Goal: Transaction & Acquisition: Purchase product/service

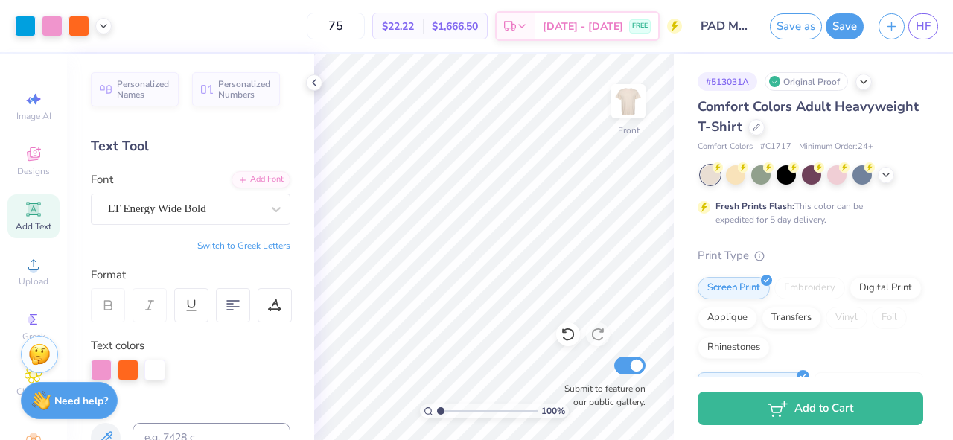
scroll to position [483, 0]
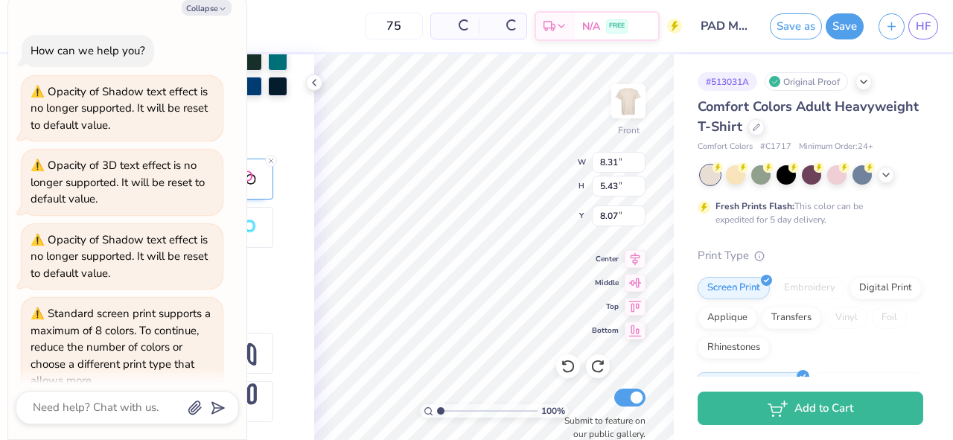
type textarea "x"
type input "8.31"
type input "5.43"
type input "8.07"
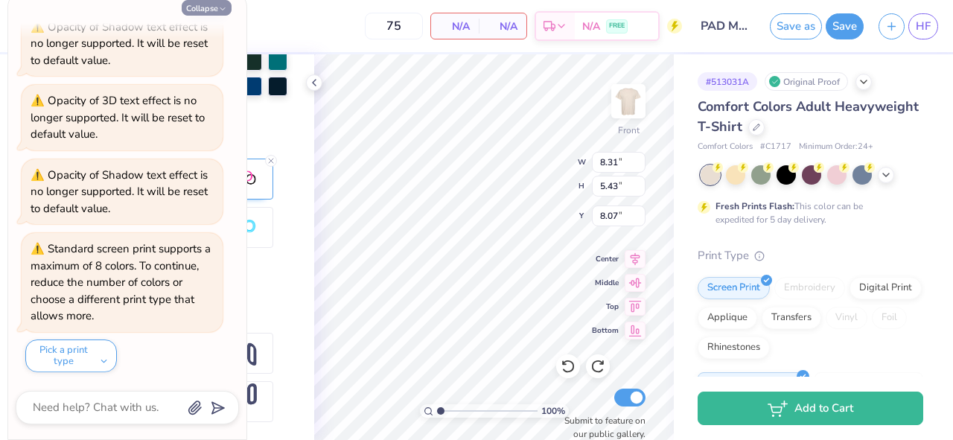
click at [215, 7] on button "Collapse" at bounding box center [207, 8] width 50 height 16
type textarea "x"
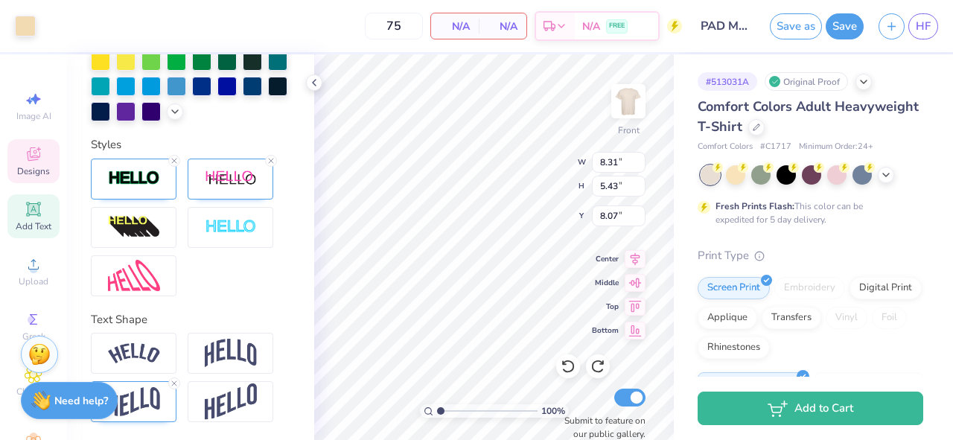
type input "1.37"
type input "1.08"
type input "11.17"
type input "9.56"
type textarea "Delta"
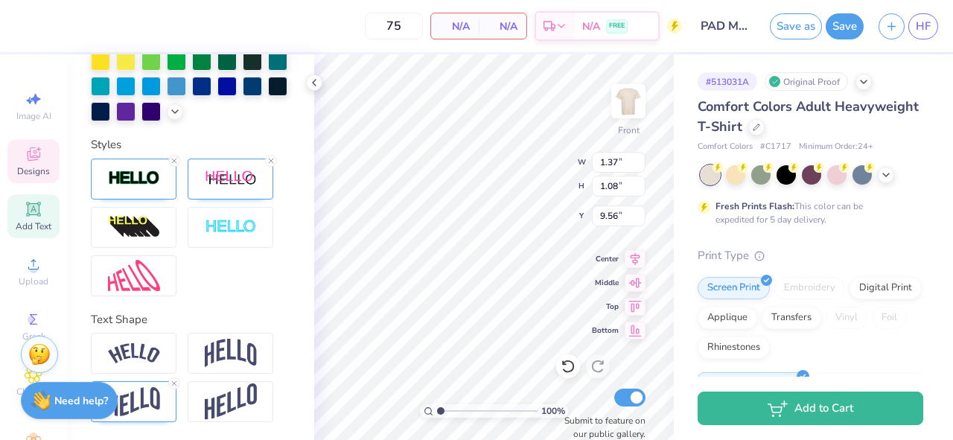
scroll to position [0, 1]
type input "2.12"
type input "1.27"
type input "9.55"
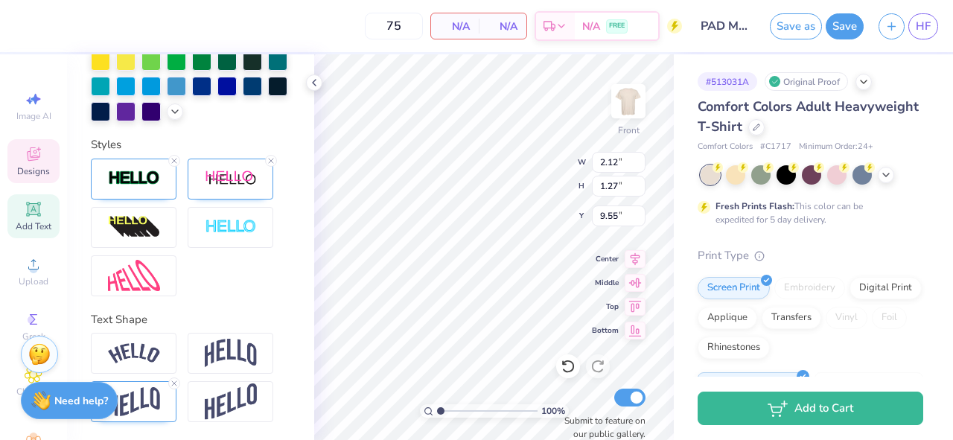
type textarea "DELTA"
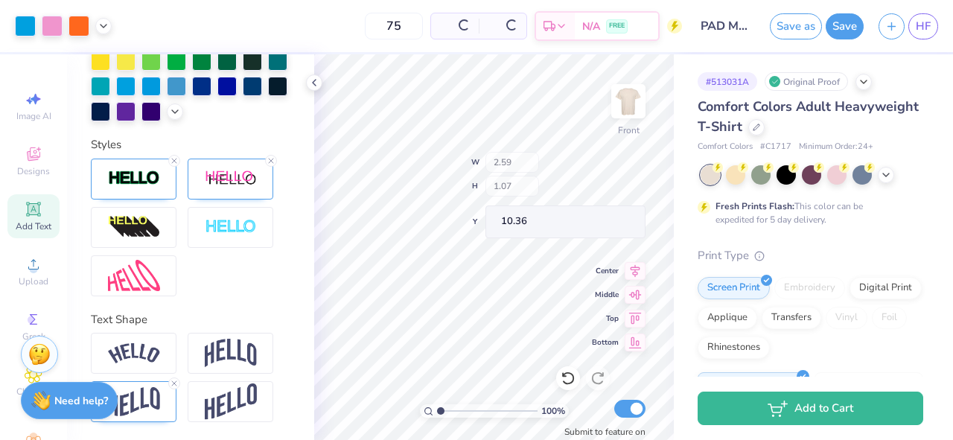
type input "10.36"
type input "11.42"
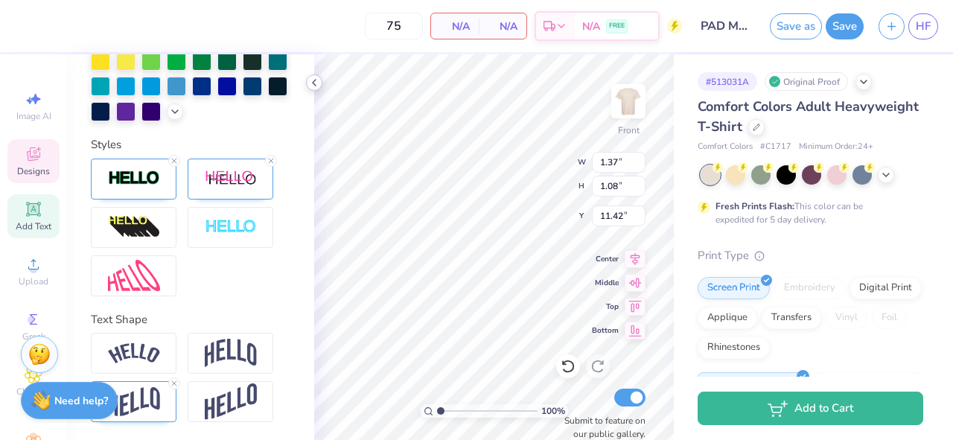
click at [317, 86] on icon at bounding box center [314, 83] width 12 height 12
click at [228, 351] on img at bounding box center [231, 353] width 52 height 28
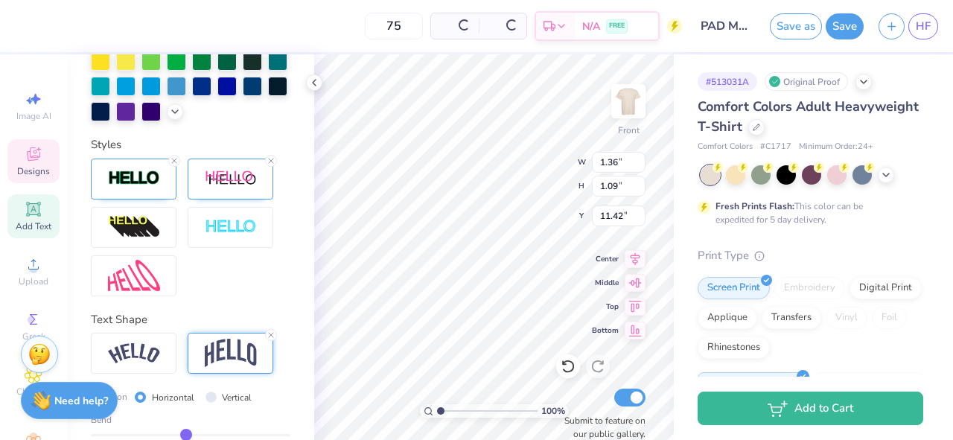
type input "1.36"
type input "1.09"
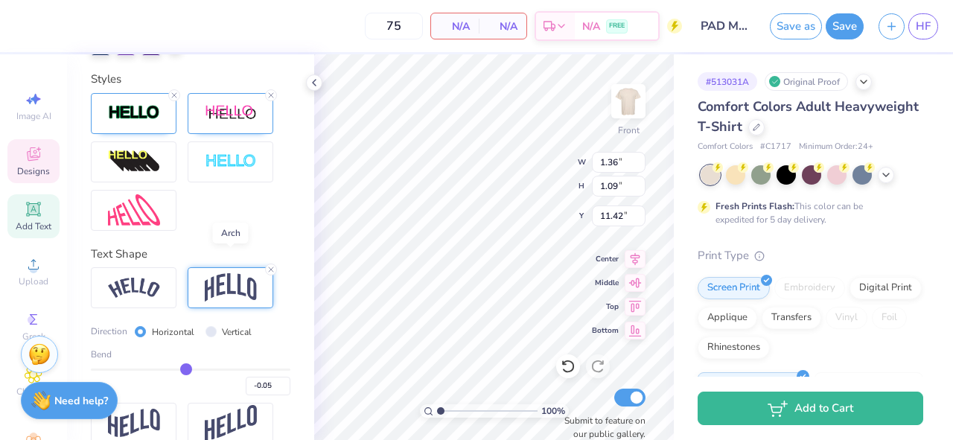
scroll to position [570, 0]
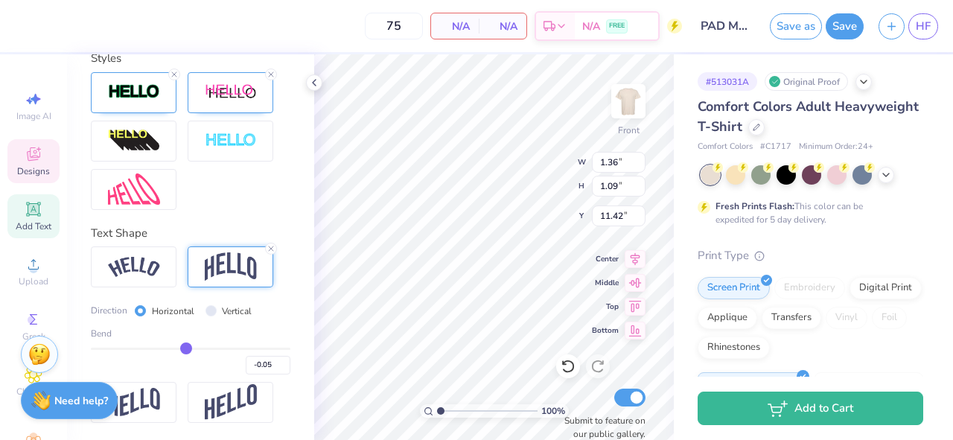
type input "-0.09"
type input "-0.13"
type input "-0.17"
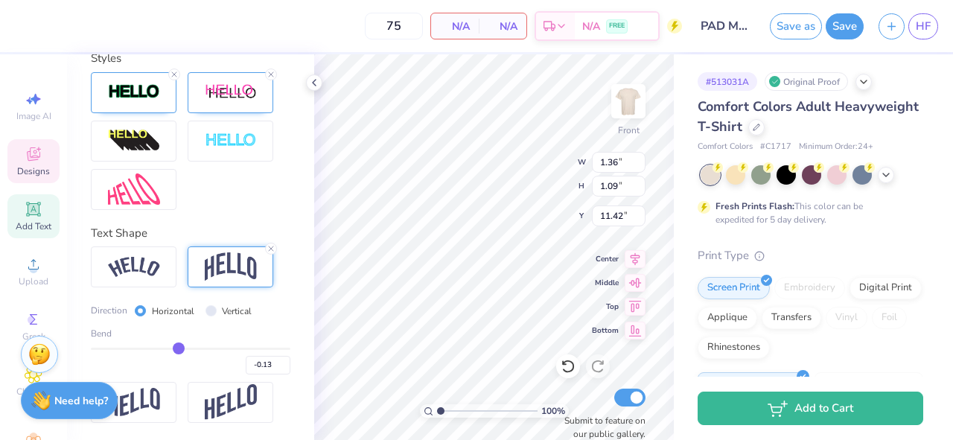
type input "-0.17"
type input "-0.18"
drag, startPoint x: 185, startPoint y: 349, endPoint x: 173, endPoint y: 351, distance: 12.1
type input "-0.18"
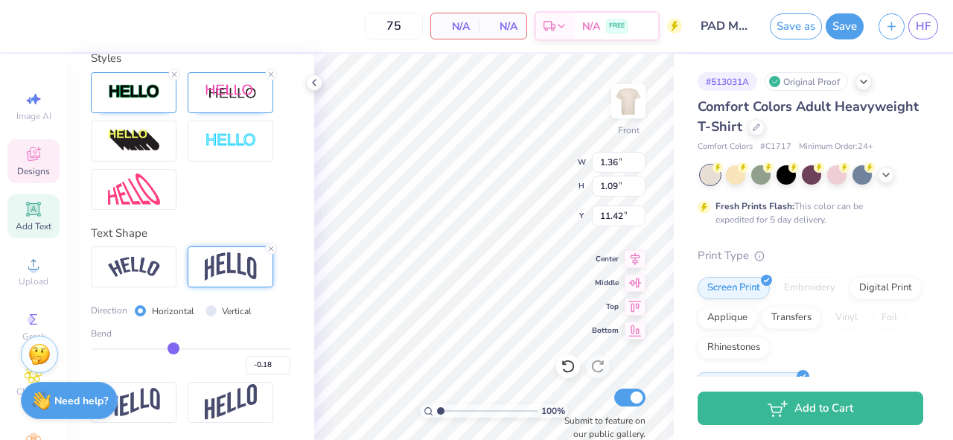
click at [173, 350] on input "range" at bounding box center [191, 349] width 200 height 2
type input "1.10"
type input "11.39"
type input "-0.15"
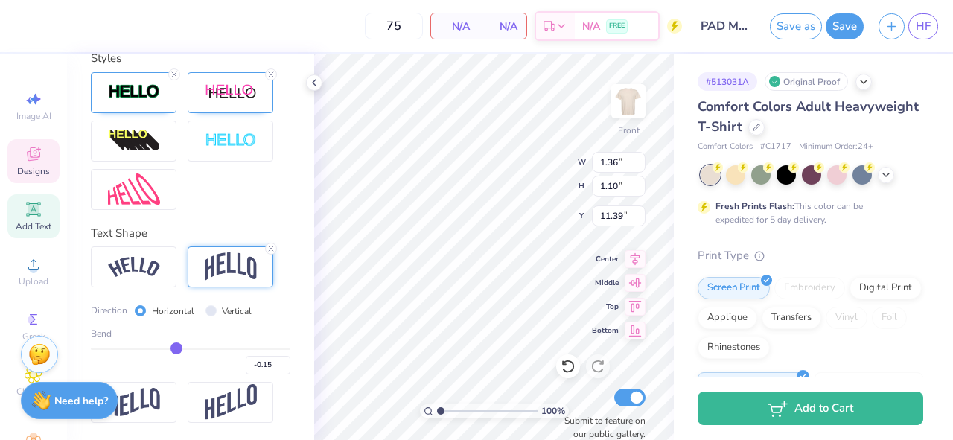
type input "-0.09"
type input "-0.02"
type input "0.03"
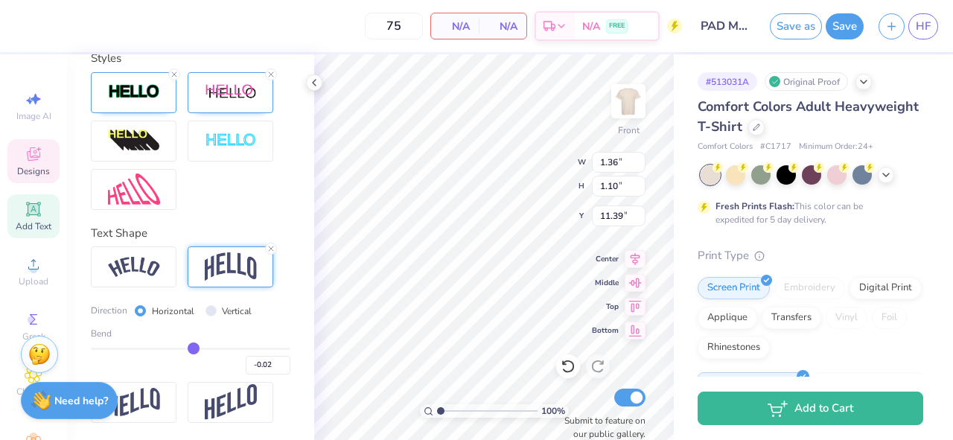
type input "0.03"
type input "0.06"
type input "0.07"
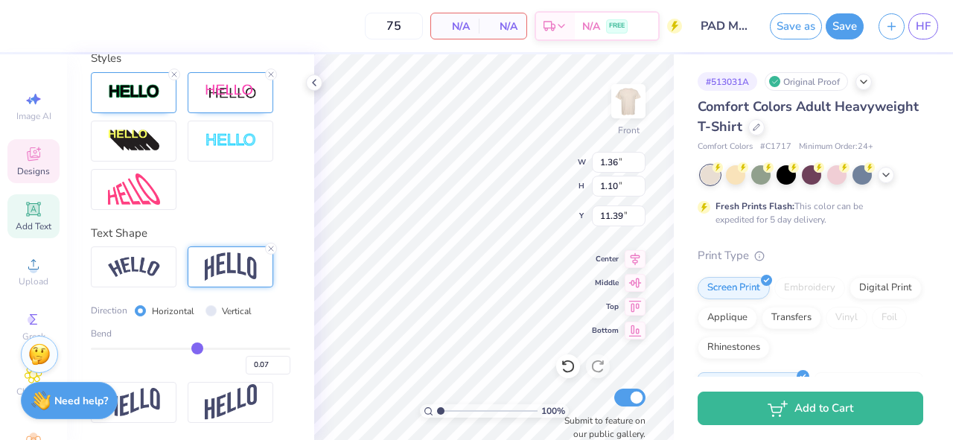
drag, startPoint x: 173, startPoint y: 351, endPoint x: 197, endPoint y: 351, distance: 24.6
type input "0.07"
click at [197, 350] on input "range" at bounding box center [191, 349] width 200 height 2
type input "1.37"
type input "1.08"
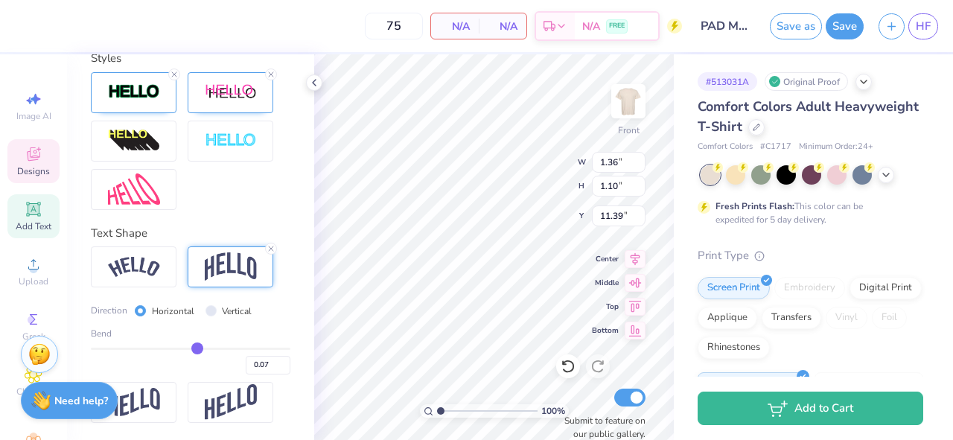
type input "11.43"
type input "0.08"
type input "0.09"
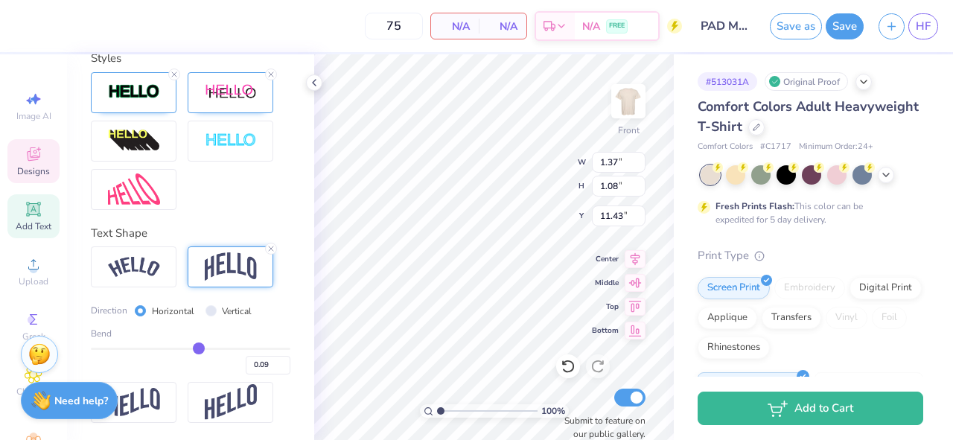
type input "0.08"
click at [198, 350] on input "range" at bounding box center [191, 349] width 200 height 2
type input "0.08"
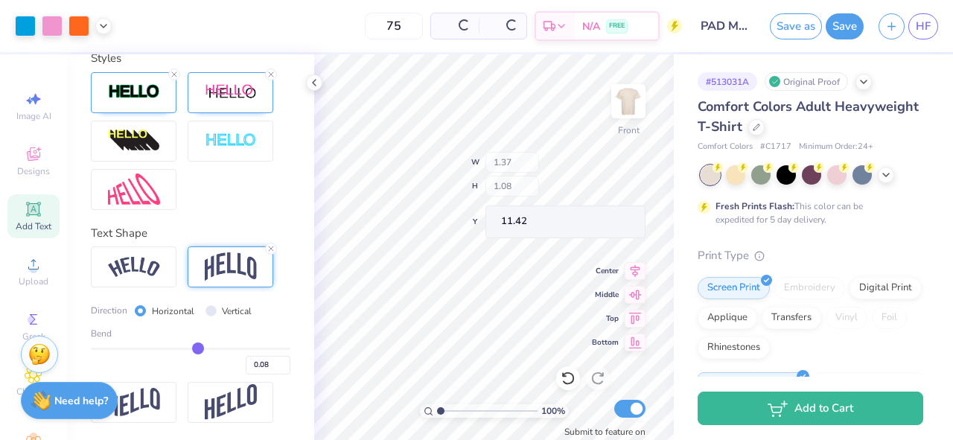
type input "11.42"
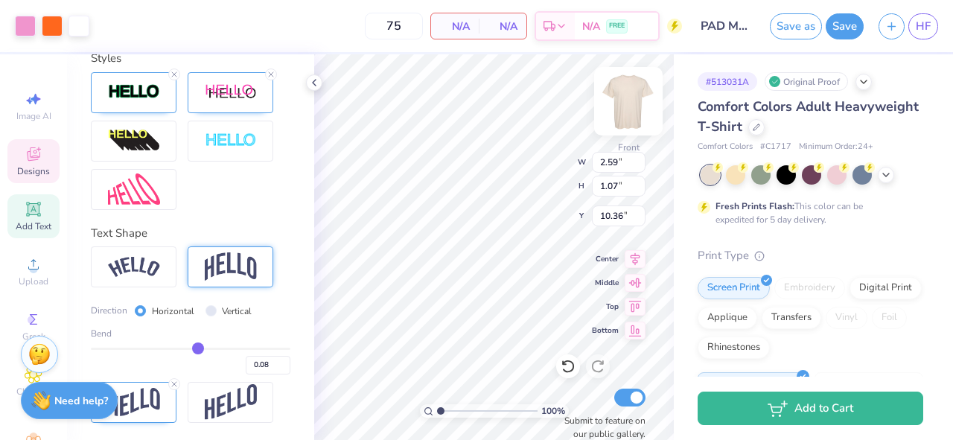
scroll to position [483, 0]
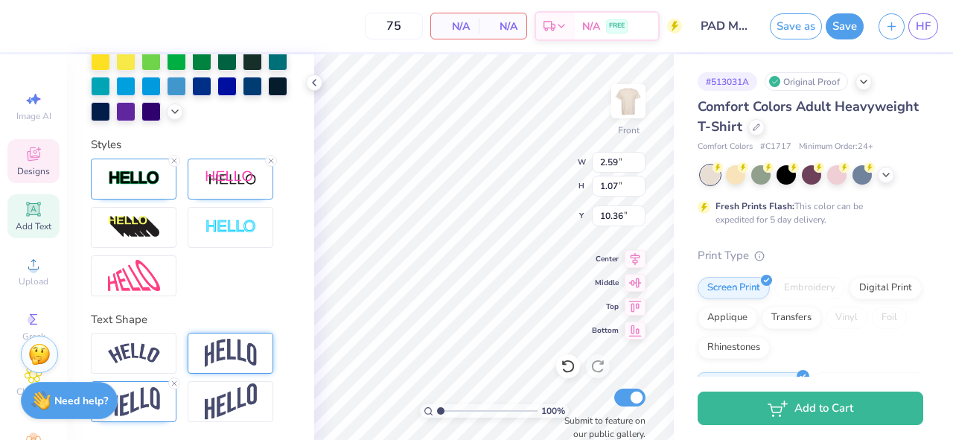
click at [198, 354] on div at bounding box center [231, 353] width 86 height 41
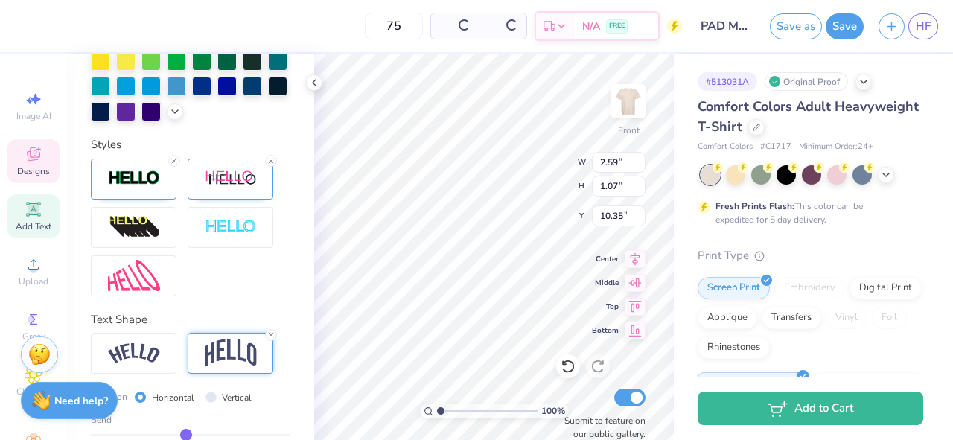
type input "10.35"
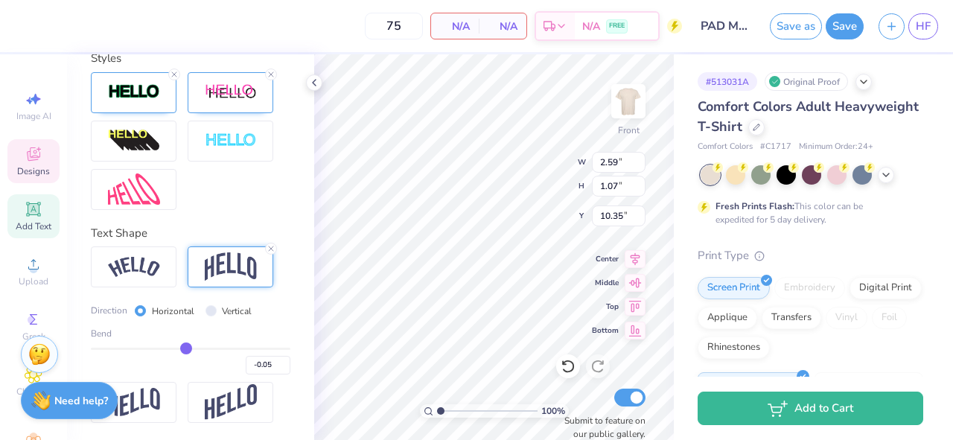
type input "-0.02"
type input "-0.01"
type input "0"
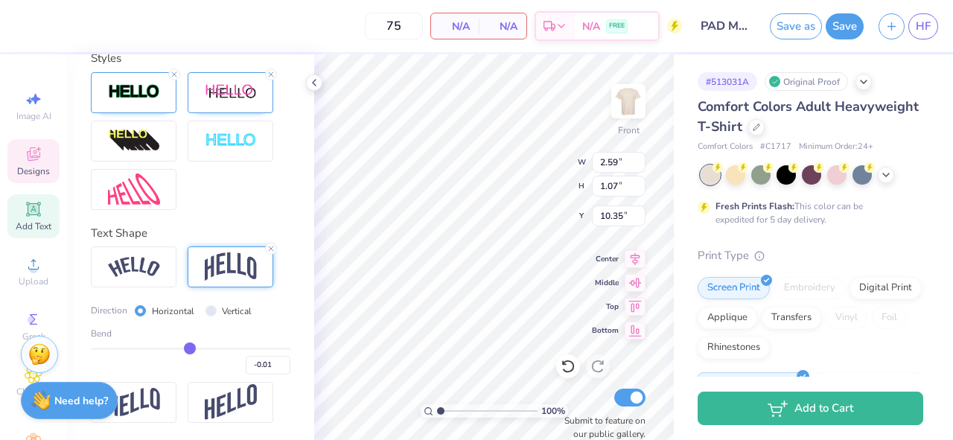
type input "0.00"
type input "0.01"
type input "0.02"
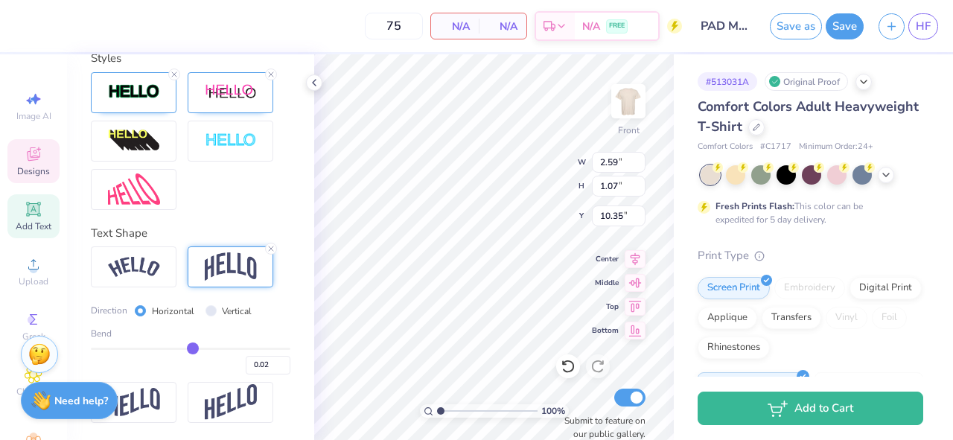
type input "0.03"
type input "0.04"
type input "0.05"
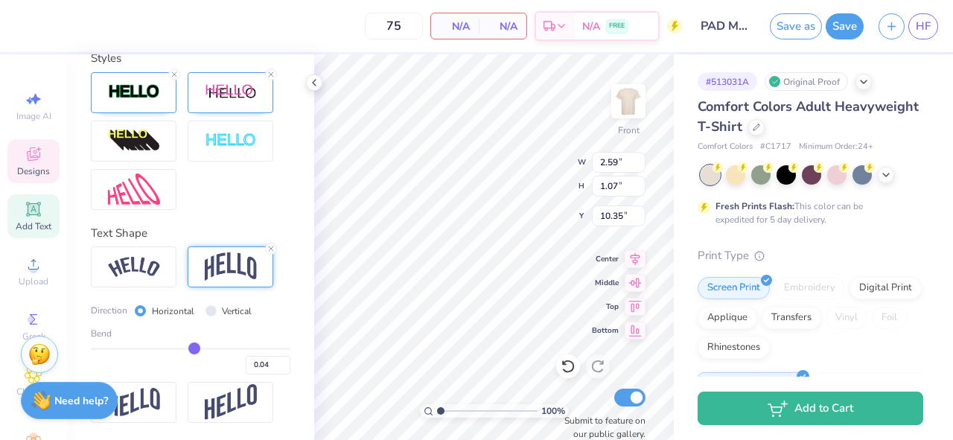
click at [194, 348] on input "range" at bounding box center [191, 349] width 200 height 2
type input "0.05"
type input "10.36"
type input "-0.14"
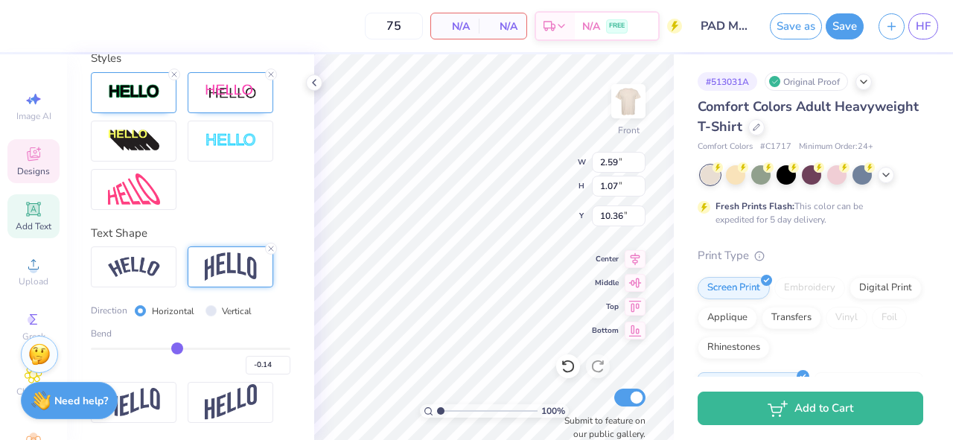
type input "1.08"
type input "10.35"
type input "-0.13"
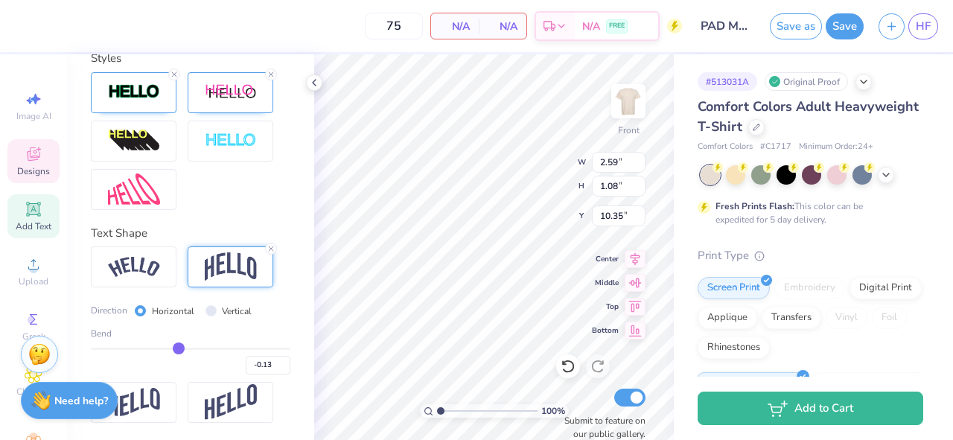
click at [178, 350] on input "range" at bounding box center [191, 349] width 200 height 2
type input "10.32"
click at [304, 323] on div "Personalized Names Personalized Numbers Text Tool Add Font Font LT Energy Wide …" at bounding box center [190, 247] width 247 height 386
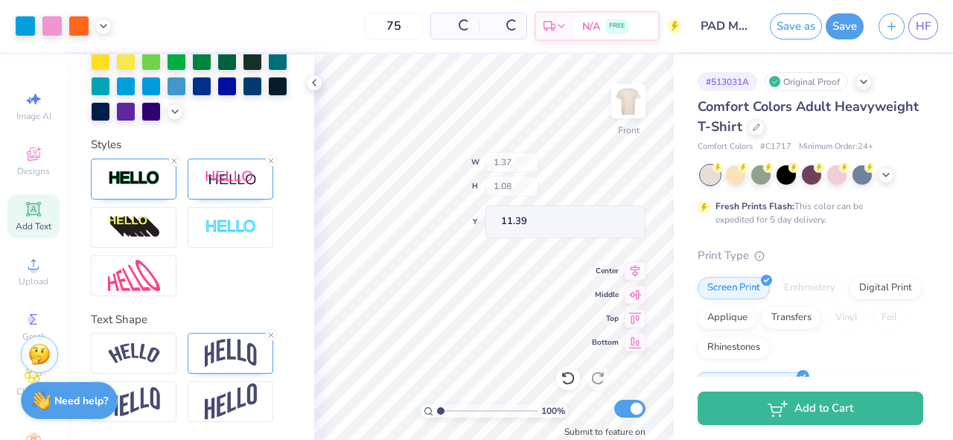
type input "11.39"
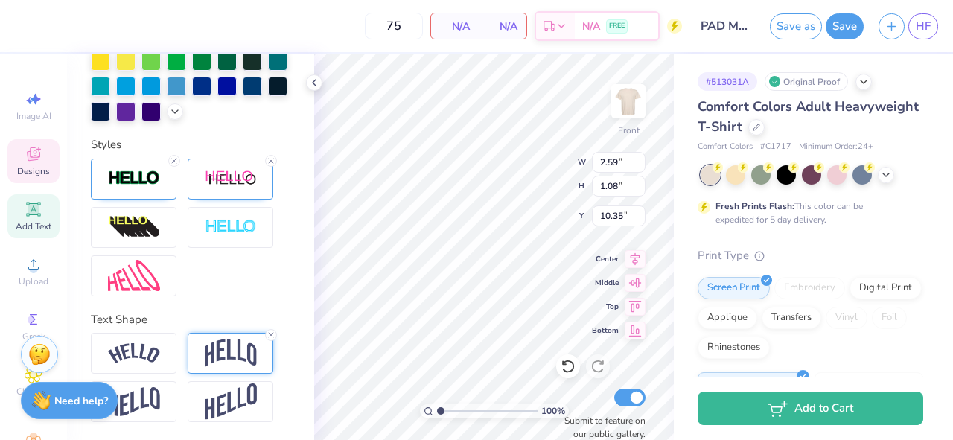
click at [235, 348] on img at bounding box center [231, 353] width 52 height 28
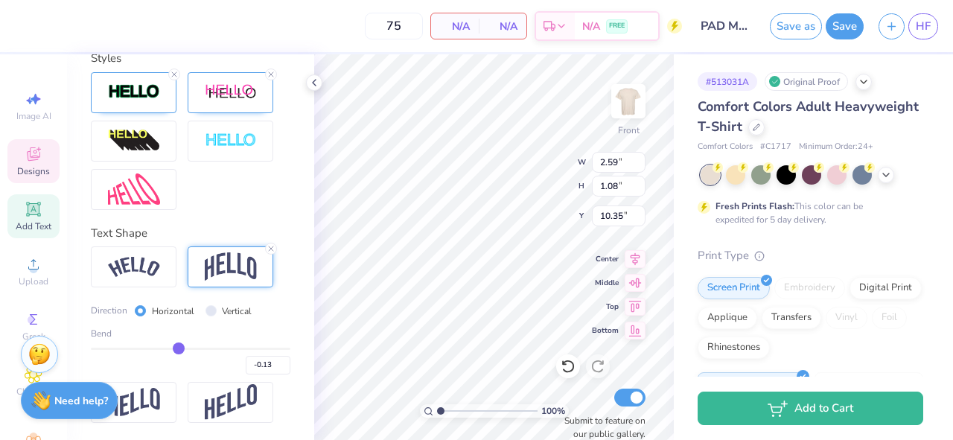
type input "-0.11"
type input "-0.1"
type input "-0.10"
type input "-0.09"
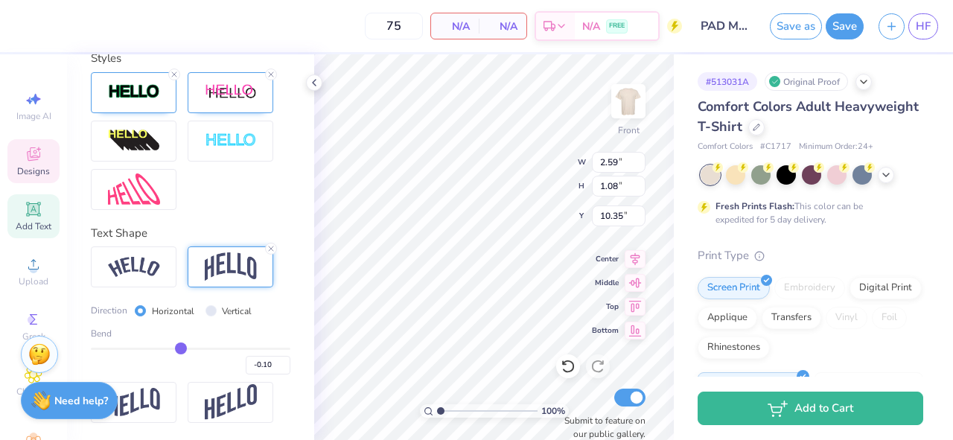
type input "-0.09"
click at [182, 349] on input "range" at bounding box center [191, 349] width 200 height 2
type input "1.07"
type input "10.37"
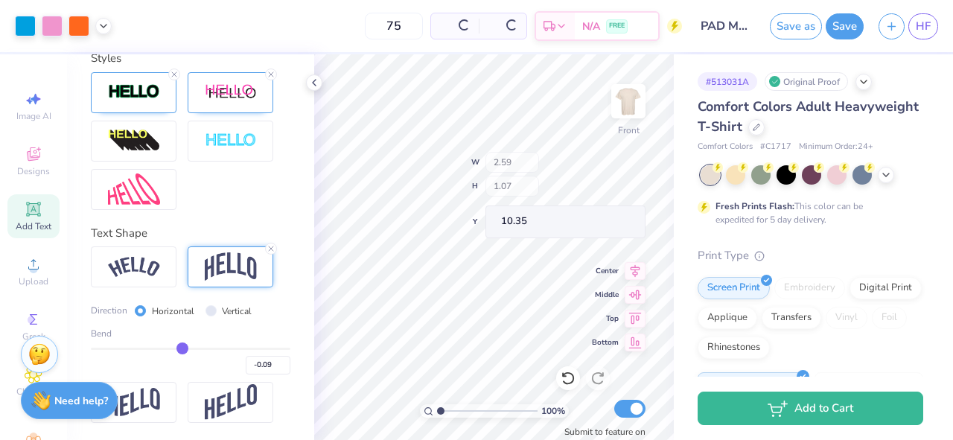
type input "10.35"
type input "3.00"
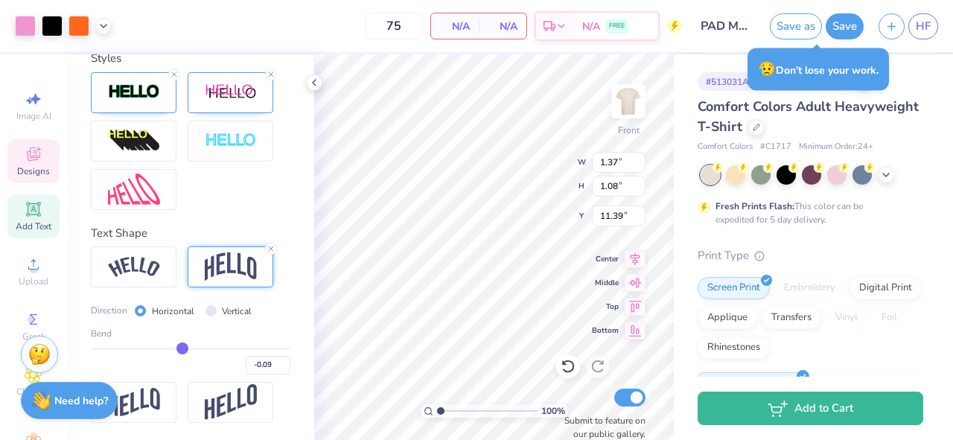
scroll to position [483, 0]
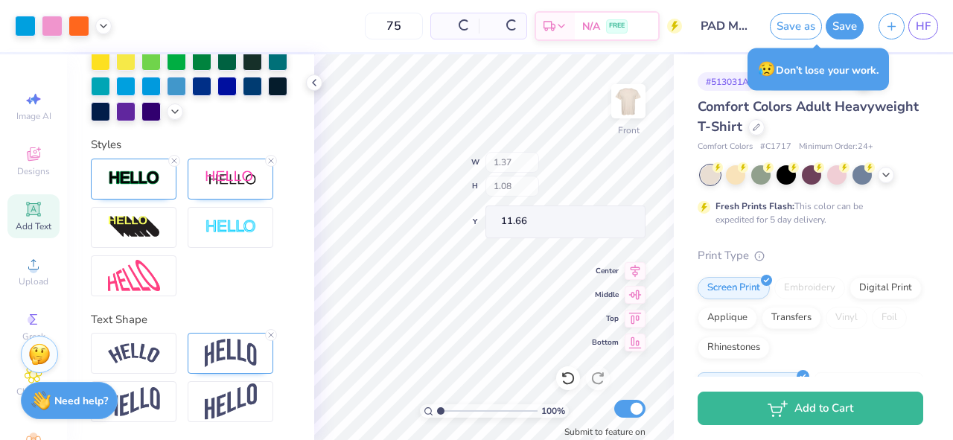
type input "11.66"
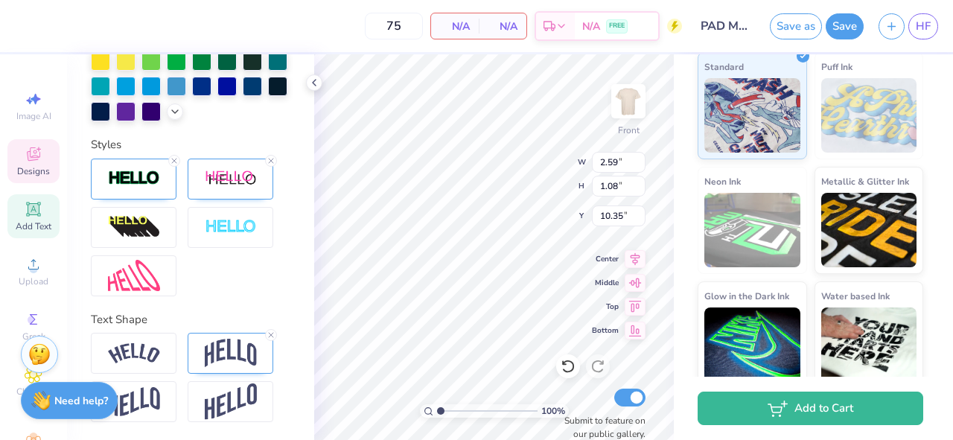
scroll to position [332, 0]
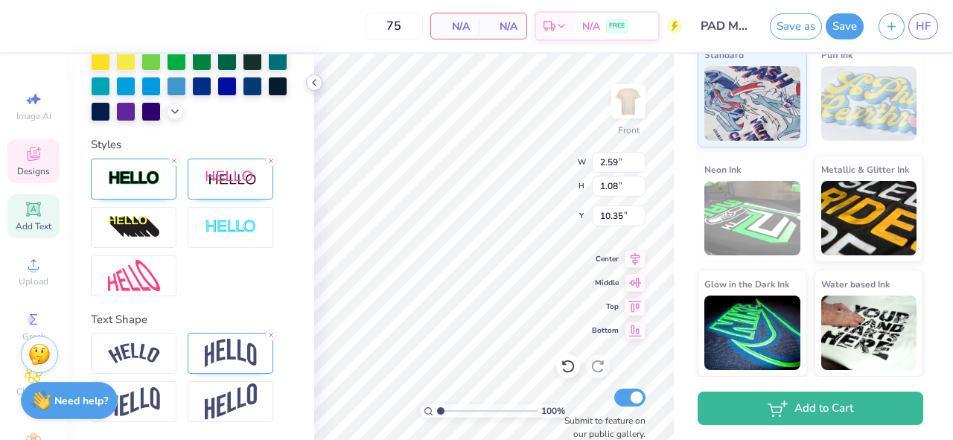
click at [314, 80] on polyline at bounding box center [314, 83] width 3 height 6
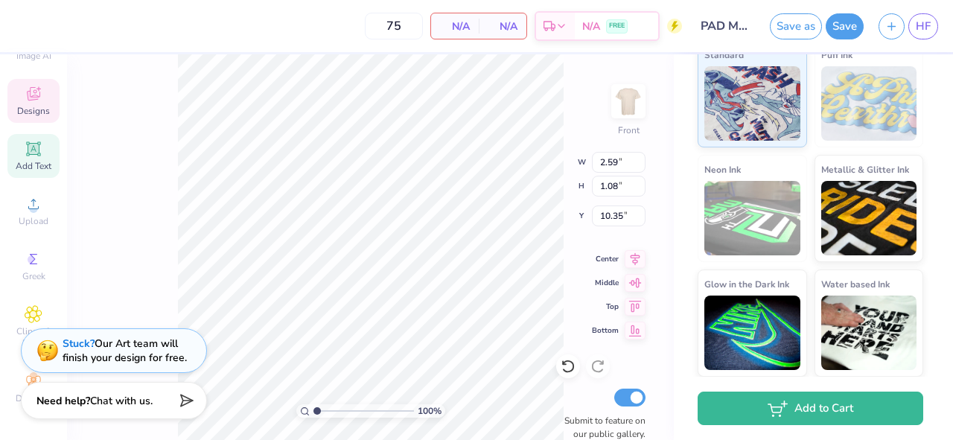
scroll to position [0, 0]
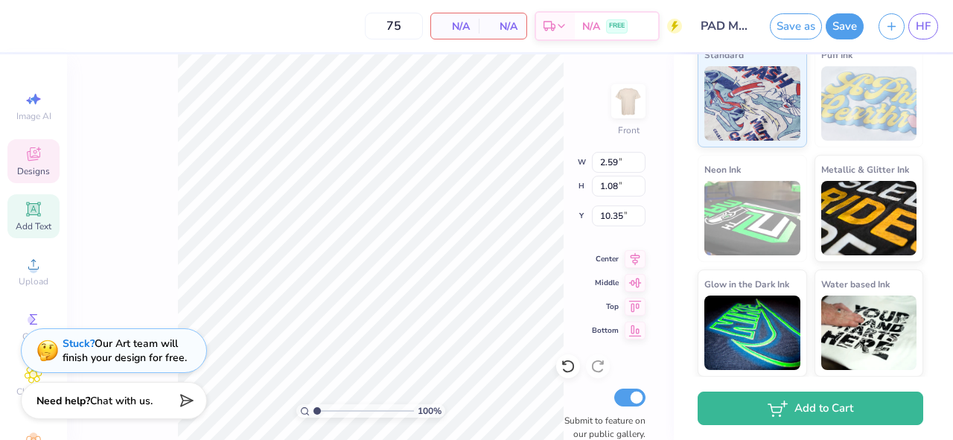
click at [33, 211] on icon at bounding box center [33, 208] width 11 height 11
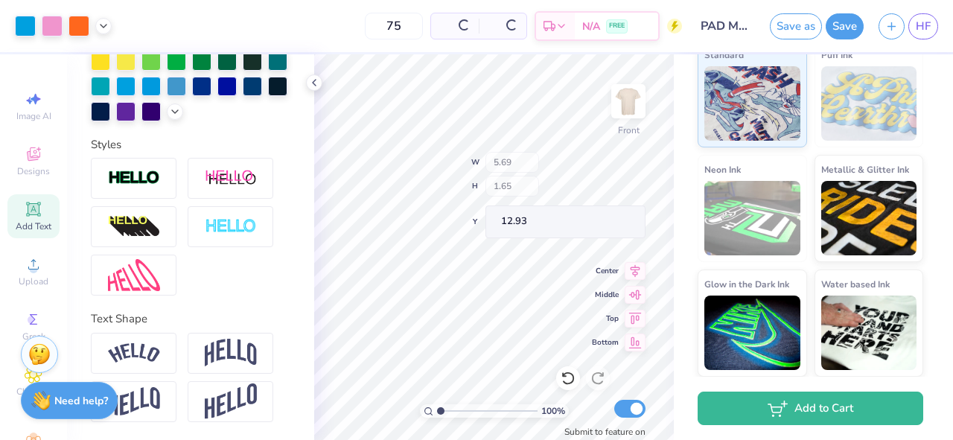
type input "5.69"
type input "1.65"
type input "12.93"
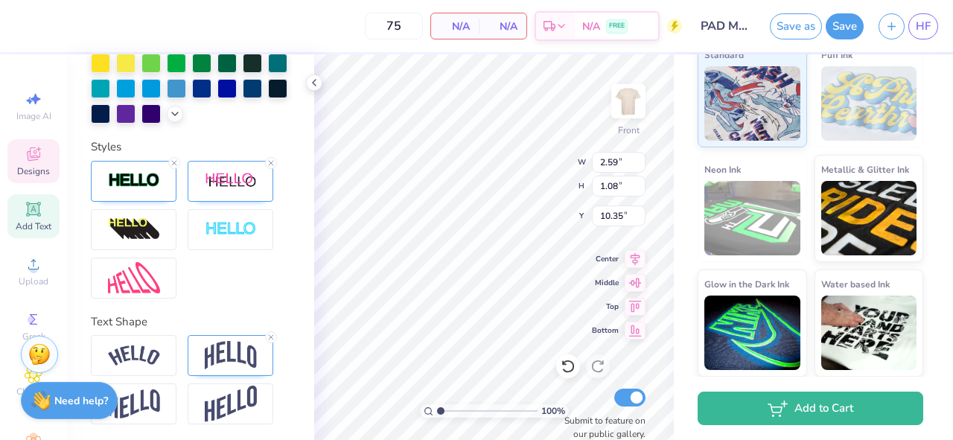
scroll to position [483, 0]
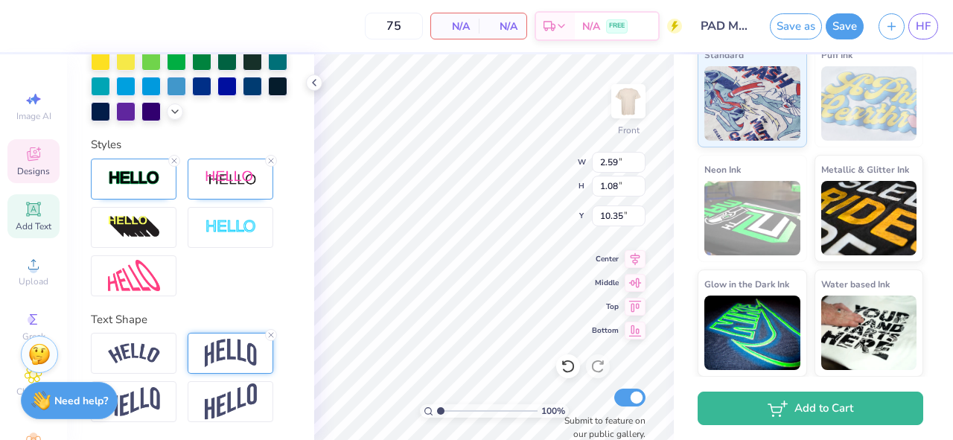
click at [216, 352] on img at bounding box center [231, 353] width 52 height 28
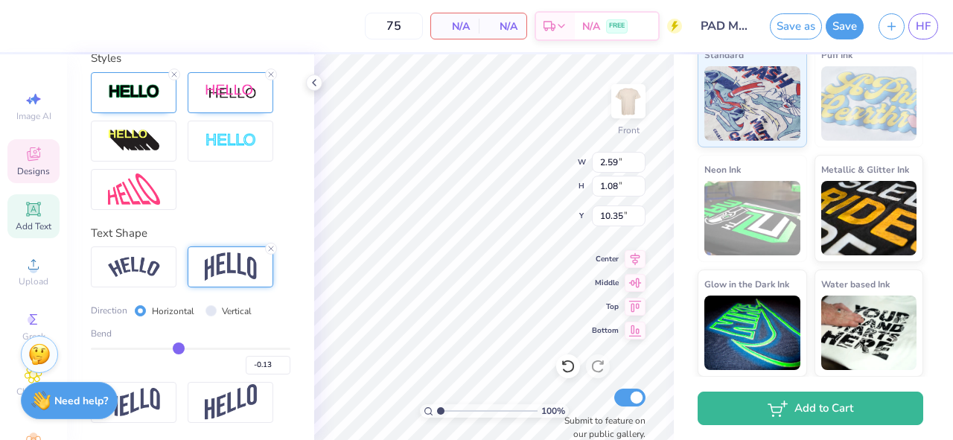
type input "-0.12"
type input "-0.07"
type input "10.36"
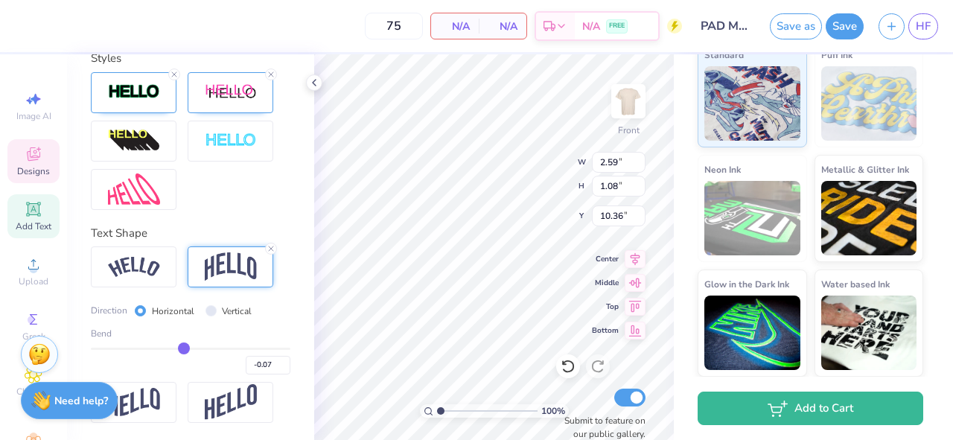
type input "-0.06"
type input "-0.09"
click at [182, 349] on input "range" at bounding box center [191, 349] width 200 height 2
type input "1.07"
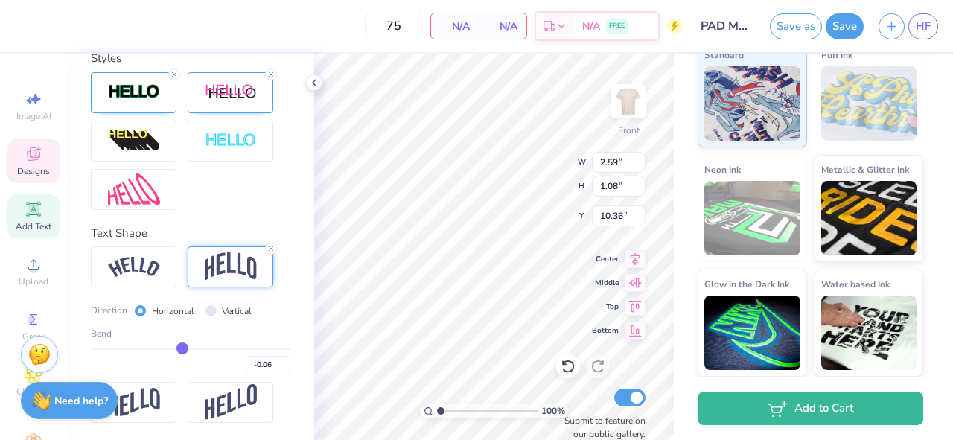
type input "10.38"
type input "-0.09"
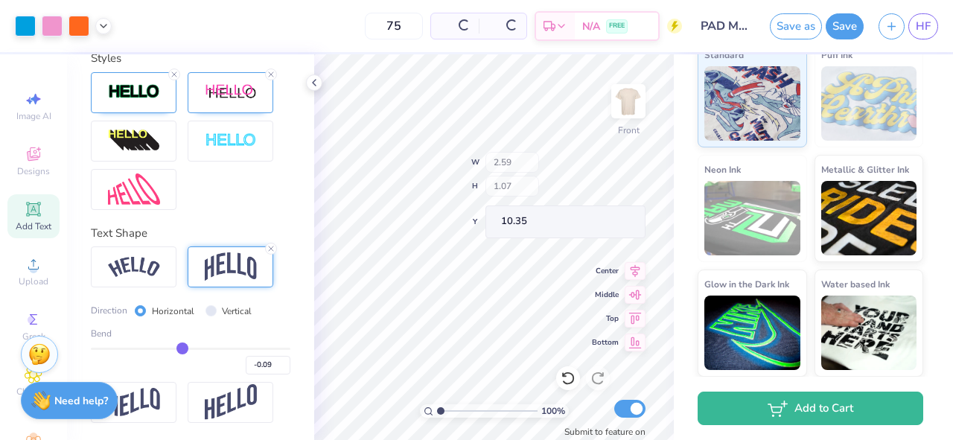
type input "10.35"
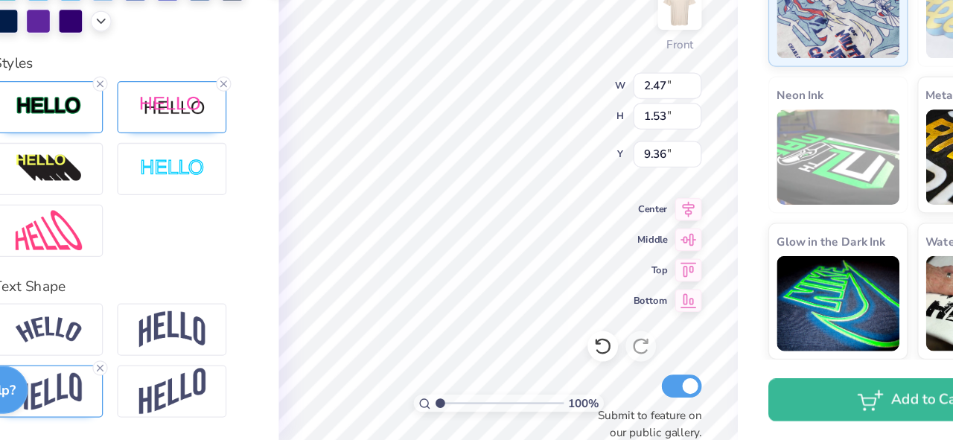
scroll to position [0, 0]
click at [156, 407] on img at bounding box center [134, 401] width 52 height 29
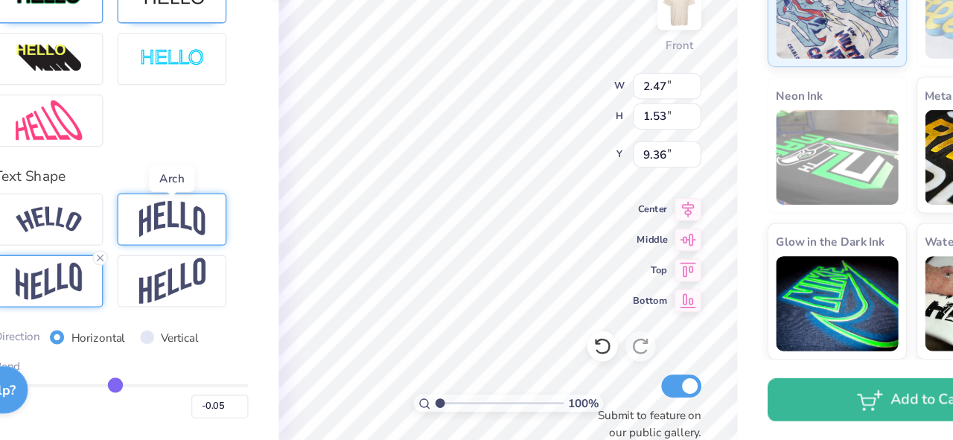
scroll to position [567, 0]
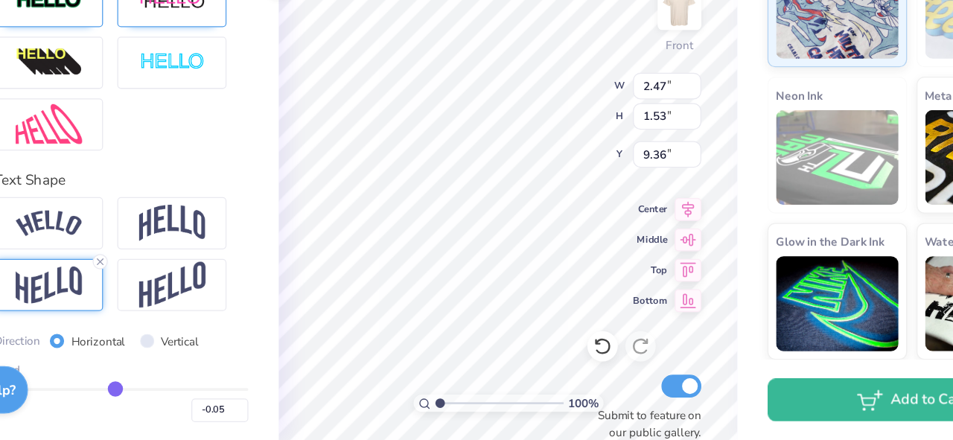
type input "-0.01"
type input "0"
type input "0.00"
type input "0.01"
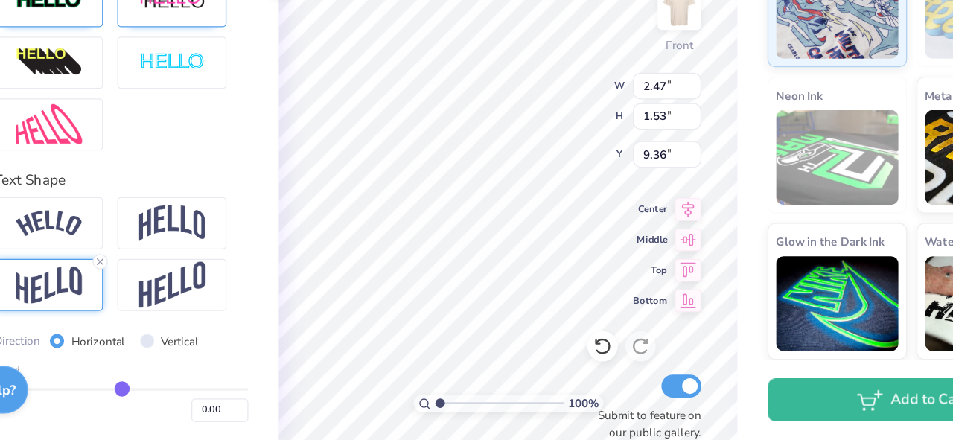
type input "0.01"
type input "0.02"
type input "0.03"
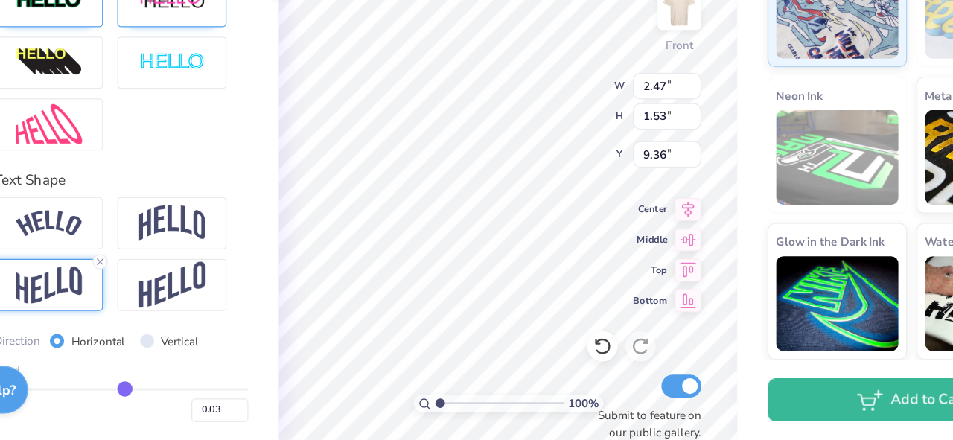
type input "0.04"
type input "0.05"
type input "0.06"
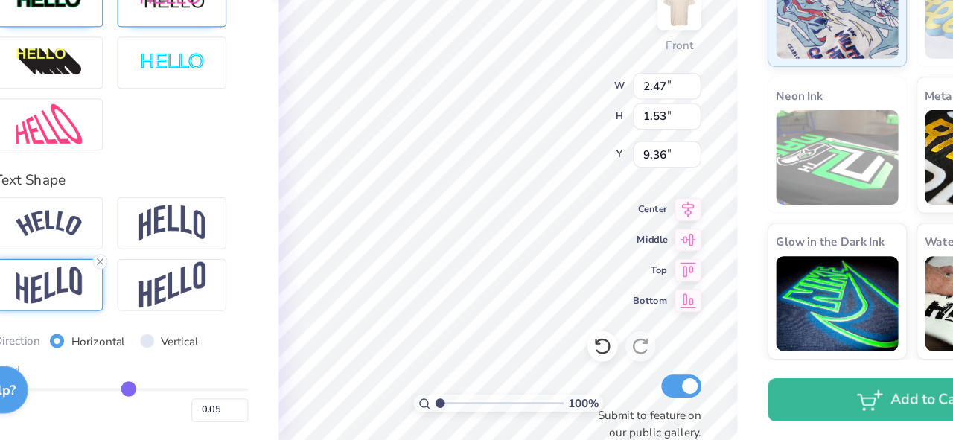
type input "0.06"
type input "0.07"
click at [197, 399] on input "range" at bounding box center [191, 400] width 200 height 2
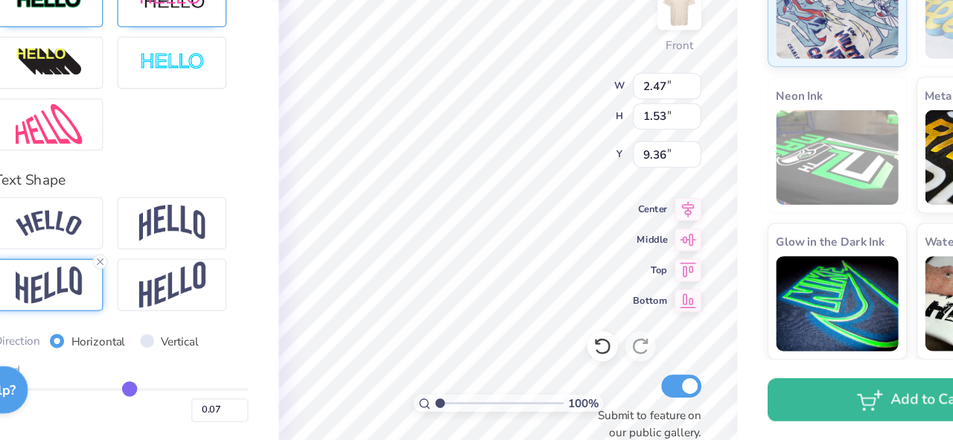
type input "1.54"
type input "9.35"
type input "0.1"
type input "0.10"
type input "0.24"
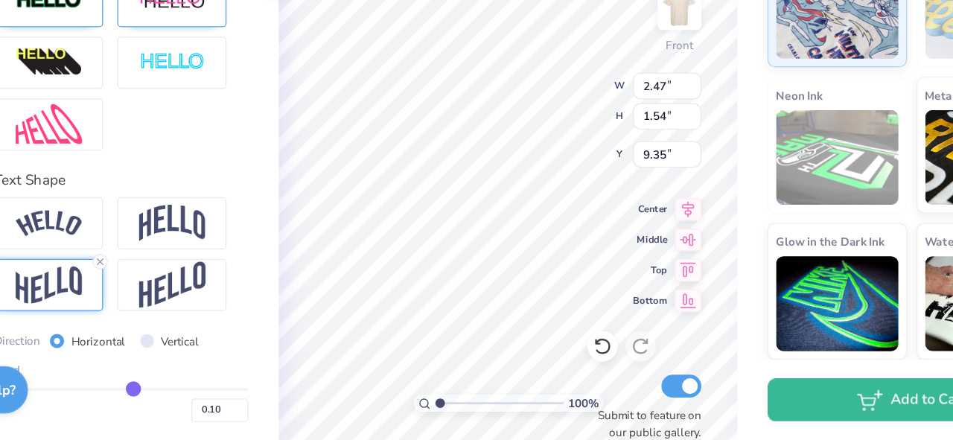
type input "0.24"
type input "0.3"
type input "0.30"
type input "0.35"
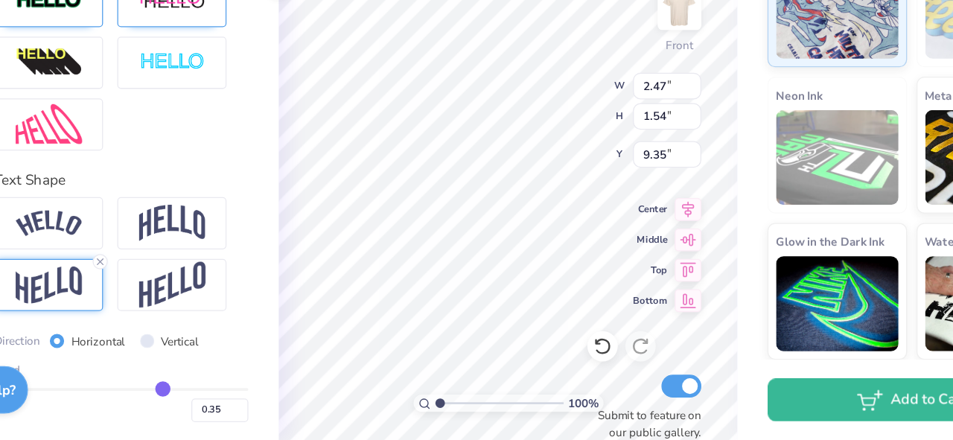
type input "0.38"
type input "0.39"
type input "0.4"
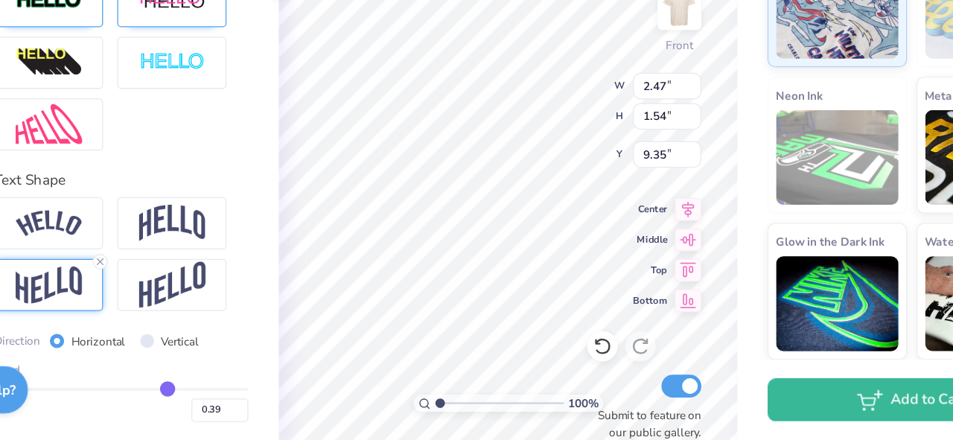
type input "0.40"
drag, startPoint x: 197, startPoint y: 399, endPoint x: 228, endPoint y: 399, distance: 31.3
type input "0.4"
click at [228, 399] on input "range" at bounding box center [191, 400] width 200 height 2
type input "1.59"
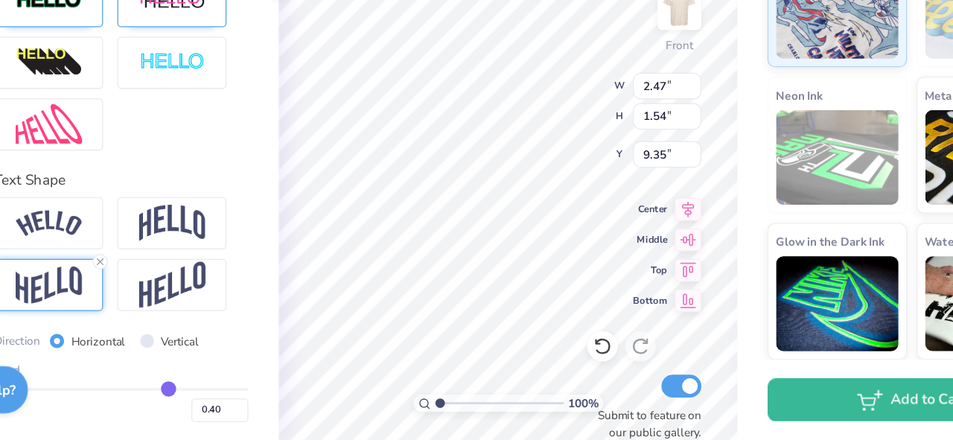
type input "9.27"
type input "0.39"
type input "0.38"
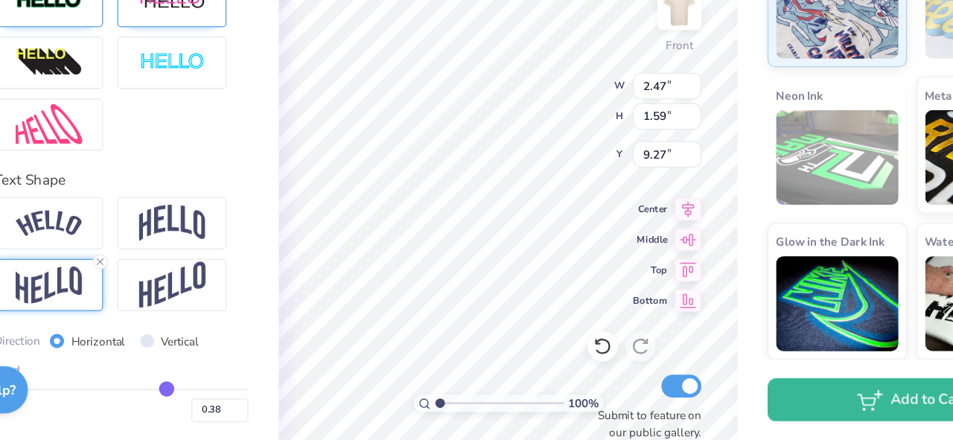
type input "0.33"
type input "0.06"
type input "-0.02"
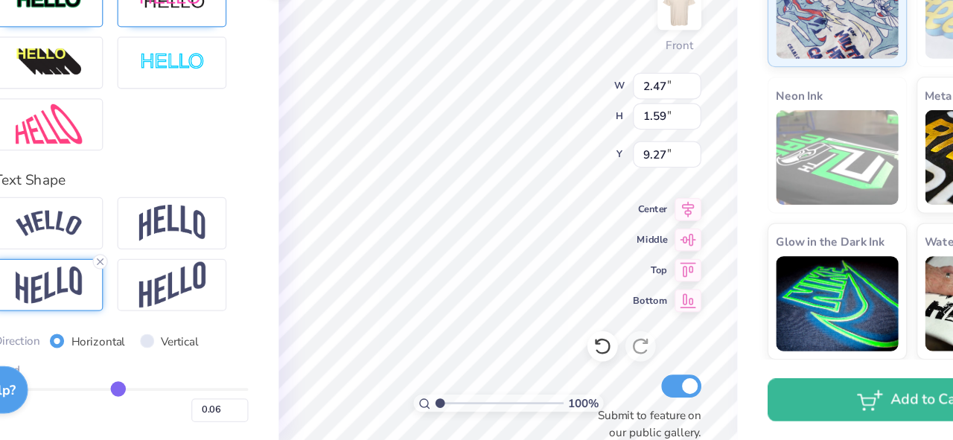
type input "-0.02"
type input "-0.08"
type input "-0.12"
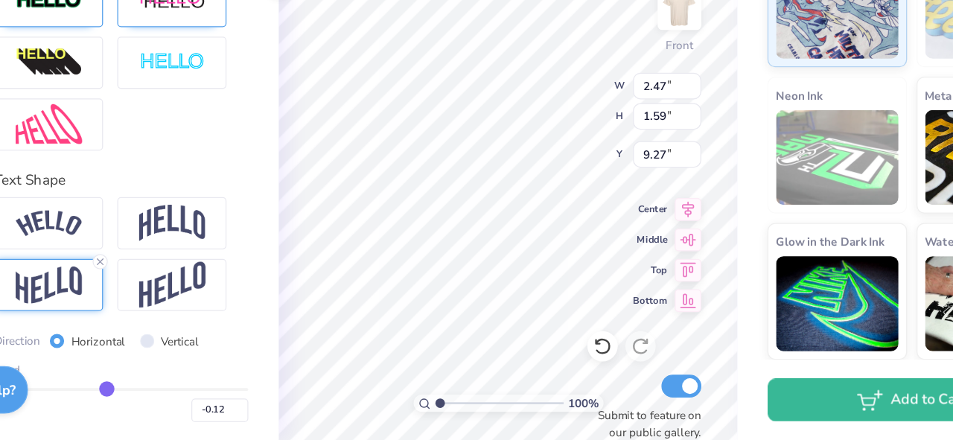
type input "-0.14"
type input "-0.15"
drag, startPoint x: 228, startPoint y: 399, endPoint x: 182, endPoint y: 403, distance: 46.3
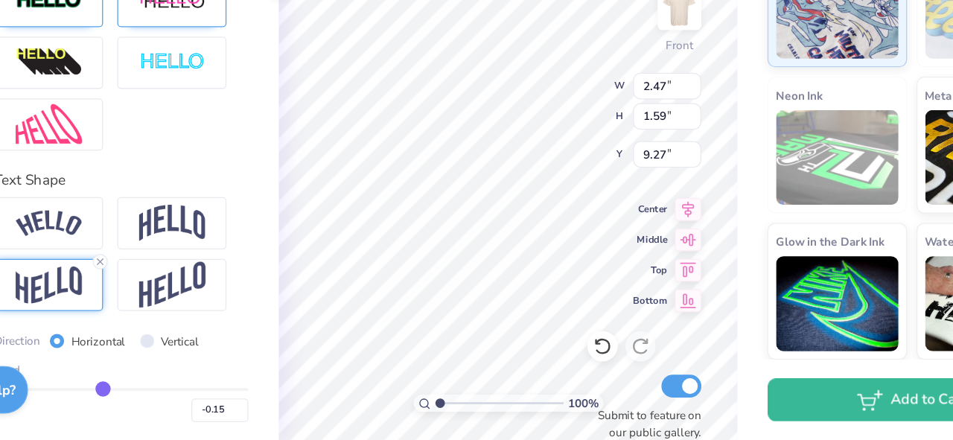
type input "-0.09"
click at [182, 401] on input "range" at bounding box center [191, 400] width 200 height 2
type input "-0.09"
type input "1.53"
type input "9.35"
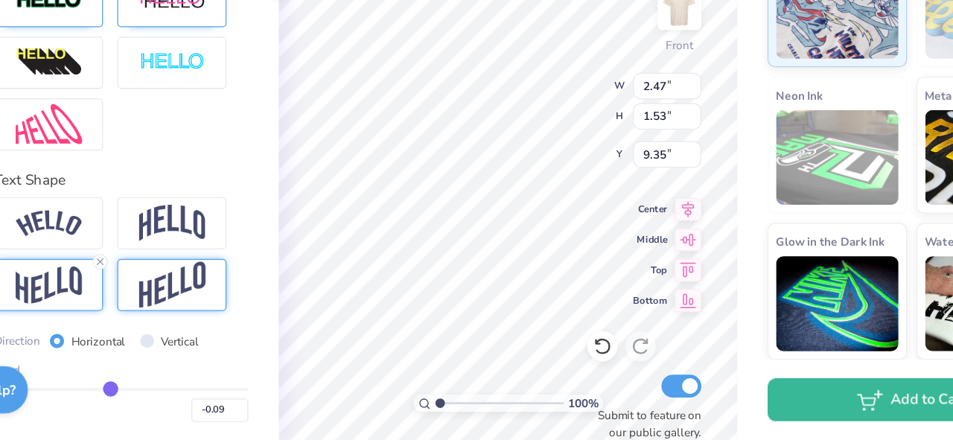
drag, startPoint x: 242, startPoint y: 265, endPoint x: 200, endPoint y: 401, distance: 142.7
click at [242, 265] on img at bounding box center [231, 269] width 52 height 28
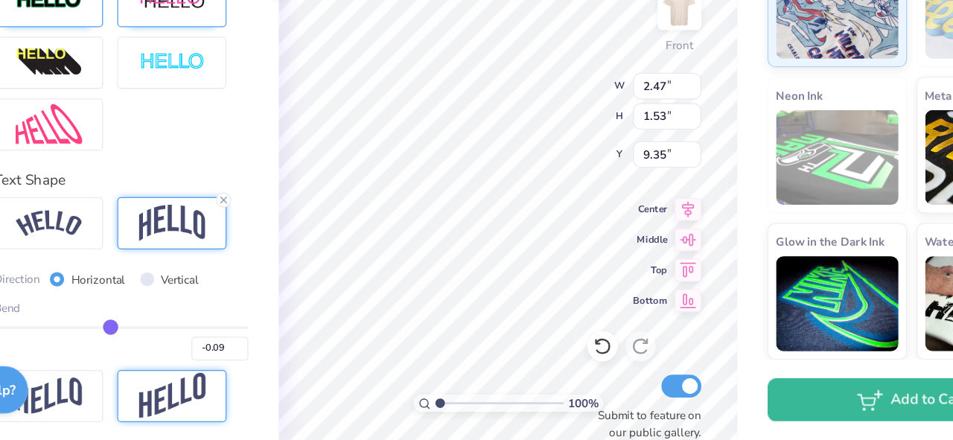
type input "1.54"
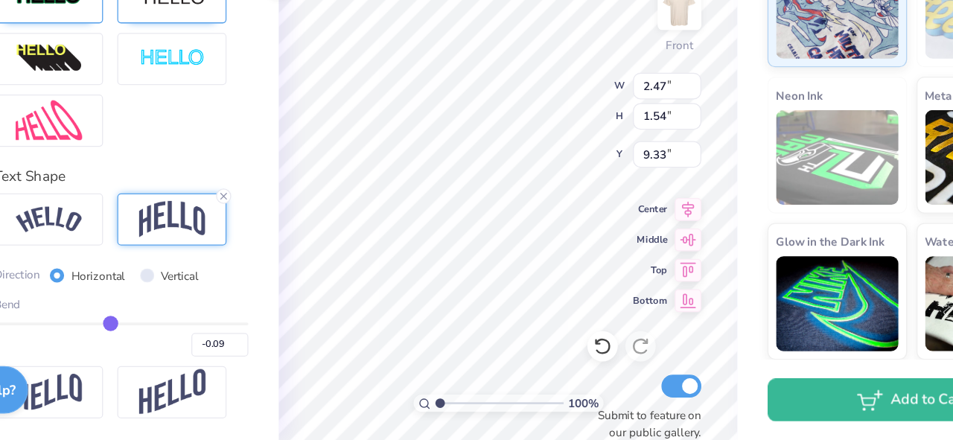
type input "9.35"
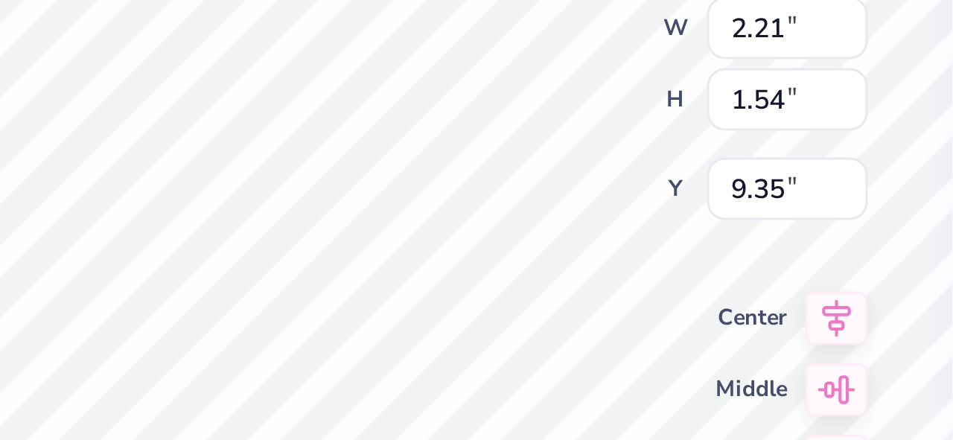
type input "2.21"
type input "2.06"
type input "8.83"
type input "10.89"
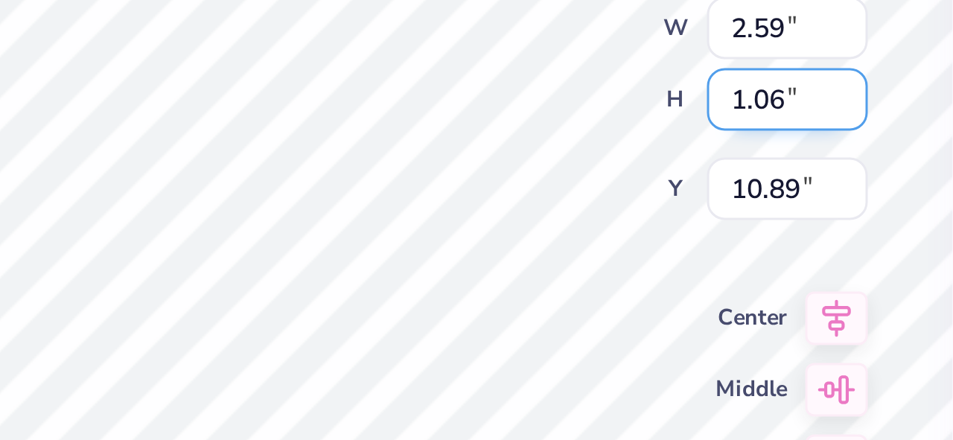
click at [639, 189] on input "1.06" at bounding box center [619, 186] width 54 height 21
click at [639, 189] on input "1.05" at bounding box center [619, 186] width 54 height 21
click at [639, 189] on input "1.04" at bounding box center [619, 186] width 54 height 21
click at [639, 189] on input "1.03" at bounding box center [619, 186] width 54 height 21
click at [639, 189] on input "1.02" at bounding box center [619, 186] width 54 height 21
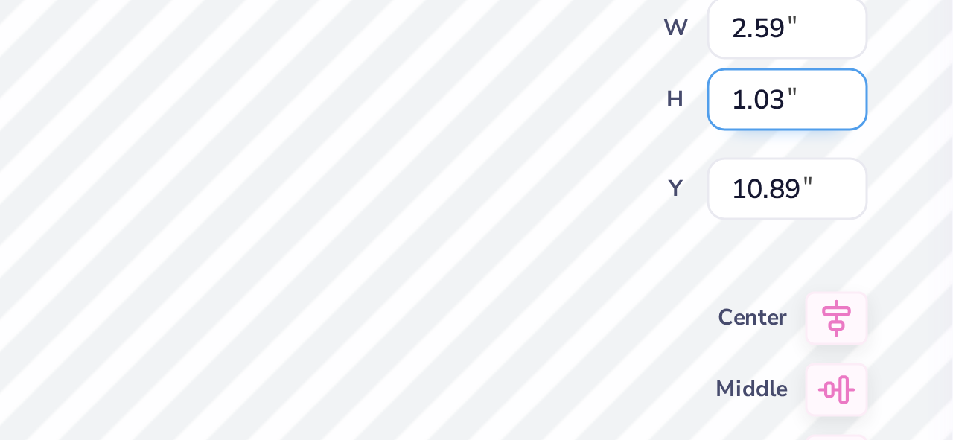
click at [638, 183] on input "1.03" at bounding box center [619, 186] width 54 height 21
click at [638, 183] on input "1.04" at bounding box center [619, 186] width 54 height 21
click at [638, 183] on input "1.05" at bounding box center [619, 186] width 54 height 21
click at [638, 183] on input "1.06" at bounding box center [619, 186] width 54 height 21
type input "1.07"
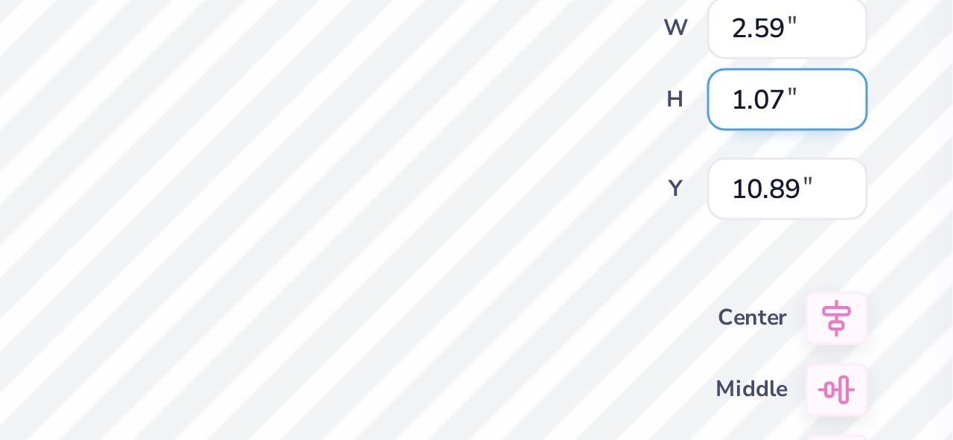
click at [638, 183] on input "1.07" at bounding box center [619, 186] width 54 height 21
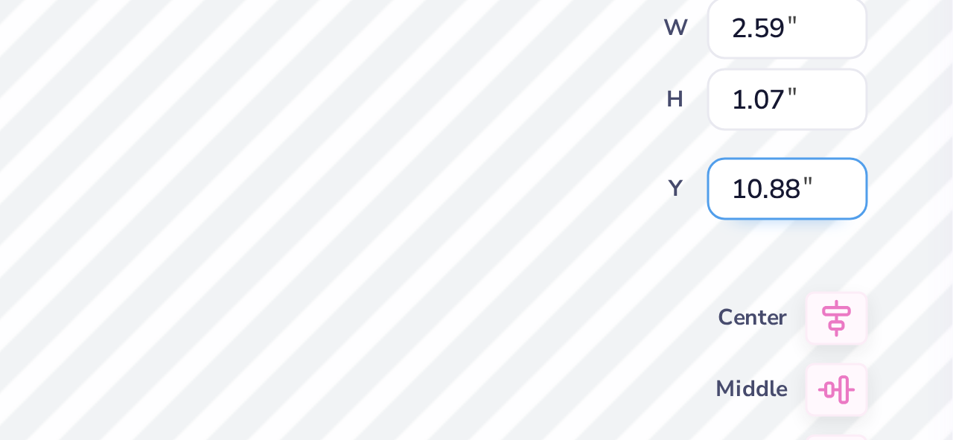
click at [639, 220] on input "10.88" at bounding box center [619, 216] width 54 height 21
click at [639, 220] on input "10.87" at bounding box center [619, 216] width 54 height 21
click at [639, 220] on input "10.86" at bounding box center [619, 216] width 54 height 21
click at [639, 220] on input "10.85" at bounding box center [619, 216] width 54 height 21
click at [639, 220] on input "10.84" at bounding box center [619, 216] width 54 height 21
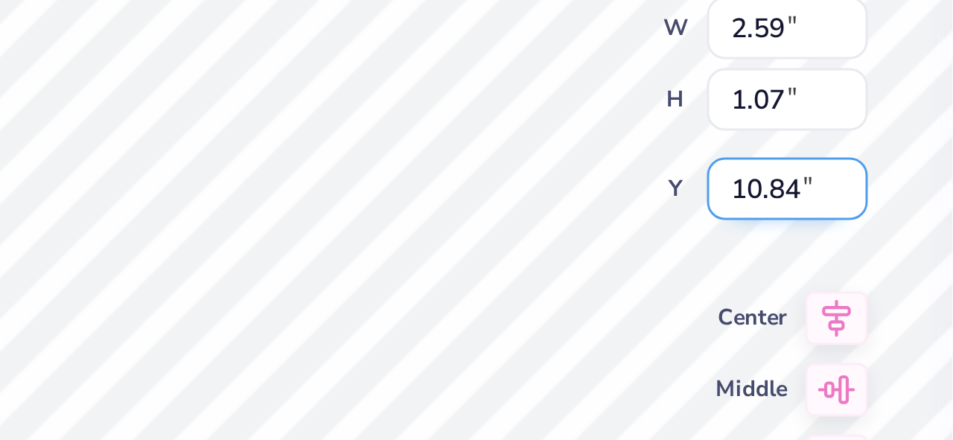
type input "10.83"
click at [639, 220] on input "10.83" at bounding box center [619, 216] width 54 height 21
type input "2.58"
click at [638, 213] on input "10.84" at bounding box center [619, 216] width 54 height 21
click at [638, 213] on input "10.85" at bounding box center [619, 216] width 54 height 21
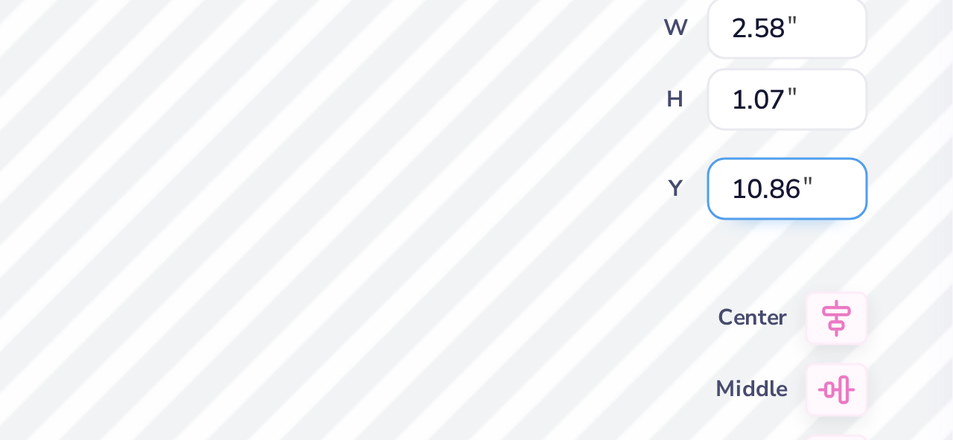
click at [638, 213] on input "10.86" at bounding box center [619, 216] width 54 height 21
click at [638, 213] on input "10.87" at bounding box center [619, 216] width 54 height 21
click at [638, 213] on input "10.88" at bounding box center [619, 216] width 54 height 21
click at [638, 212] on input "10.89" at bounding box center [619, 216] width 54 height 21
click at [638, 212] on input "10.9" at bounding box center [619, 216] width 54 height 21
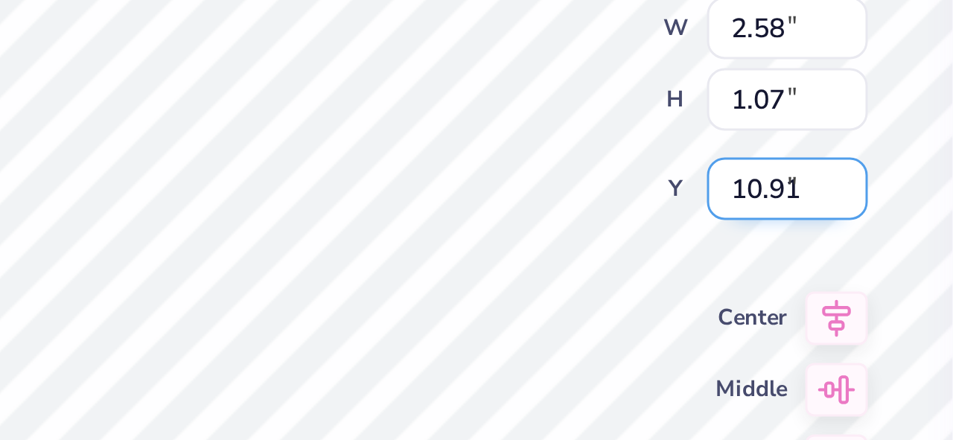
click at [638, 212] on input "10.91" at bounding box center [619, 216] width 54 height 21
click at [638, 212] on input "10.92" at bounding box center [619, 216] width 54 height 21
type input "10.93"
click at [638, 212] on input "10.93" at bounding box center [619, 216] width 54 height 21
click at [637, 217] on input "10.88" at bounding box center [619, 216] width 54 height 21
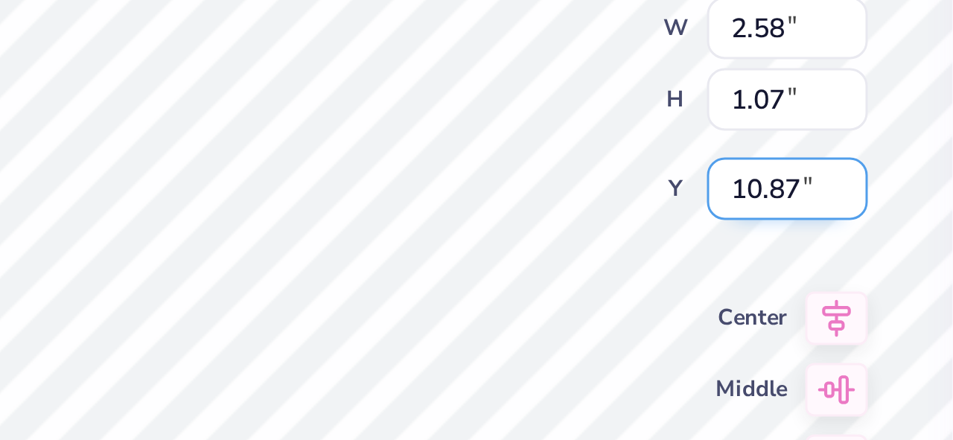
click at [637, 217] on input "10.87" at bounding box center [619, 216] width 54 height 21
click at [637, 217] on input "10.86" at bounding box center [619, 216] width 54 height 21
click at [637, 217] on input "10.85" at bounding box center [619, 216] width 54 height 21
click at [637, 217] on input "10.84" at bounding box center [619, 216] width 54 height 21
click at [637, 217] on input "10.83" at bounding box center [619, 216] width 54 height 21
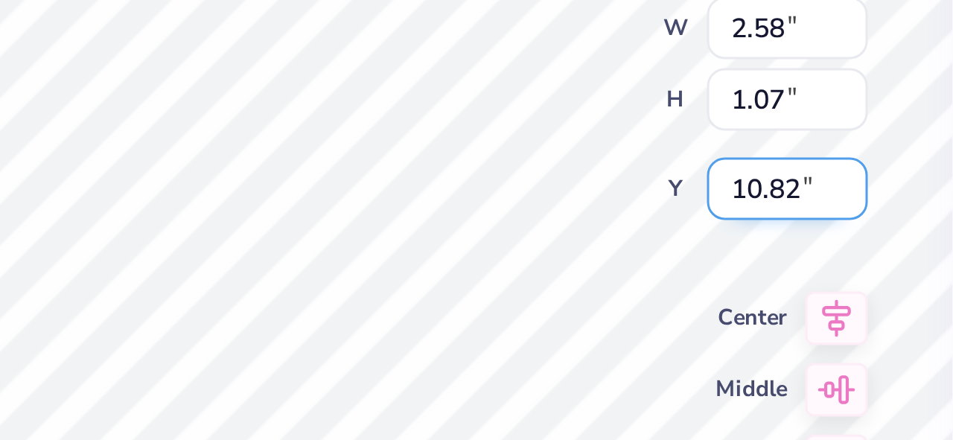
click at [637, 217] on input "10.82" at bounding box center [619, 216] width 54 height 21
click at [637, 217] on input "10.81" at bounding box center [619, 216] width 54 height 21
click at [637, 217] on input "10.8" at bounding box center [619, 216] width 54 height 21
click at [621, 219] on input "10.8" at bounding box center [619, 216] width 54 height 21
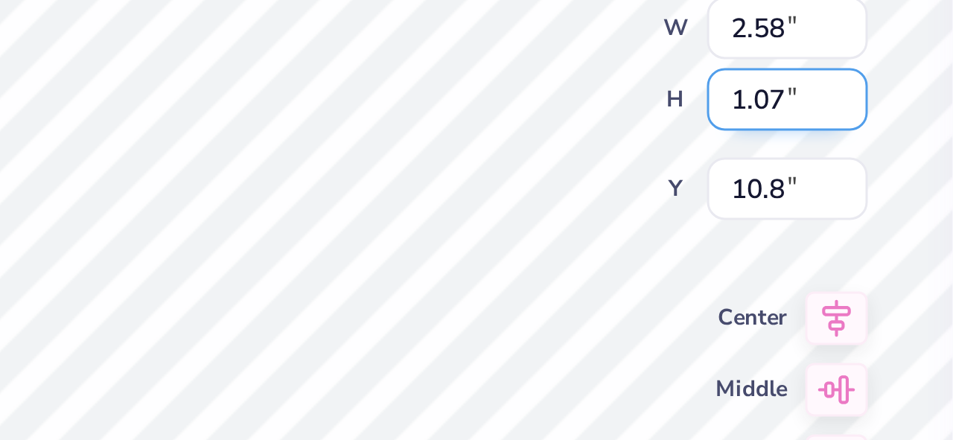
click at [626, 188] on input "1.07" at bounding box center [619, 186] width 54 height 21
click at [610, 184] on input "1.07" at bounding box center [619, 186] width 54 height 21
type input "10.80"
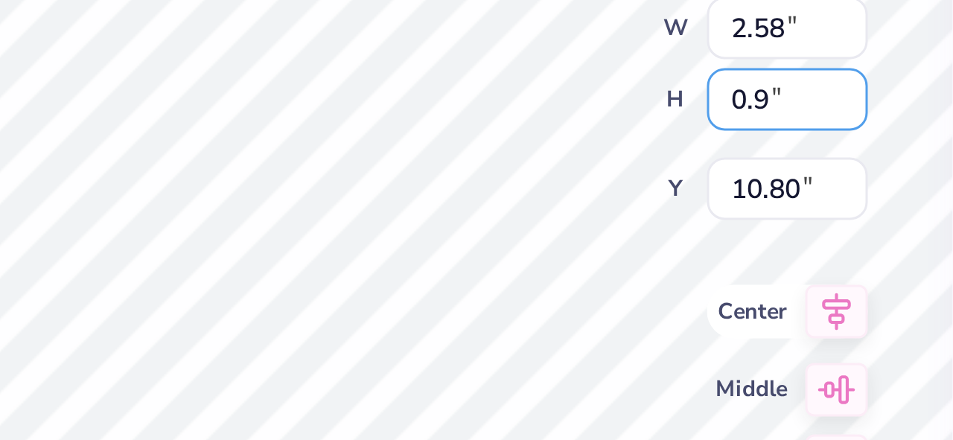
type input "0.9"
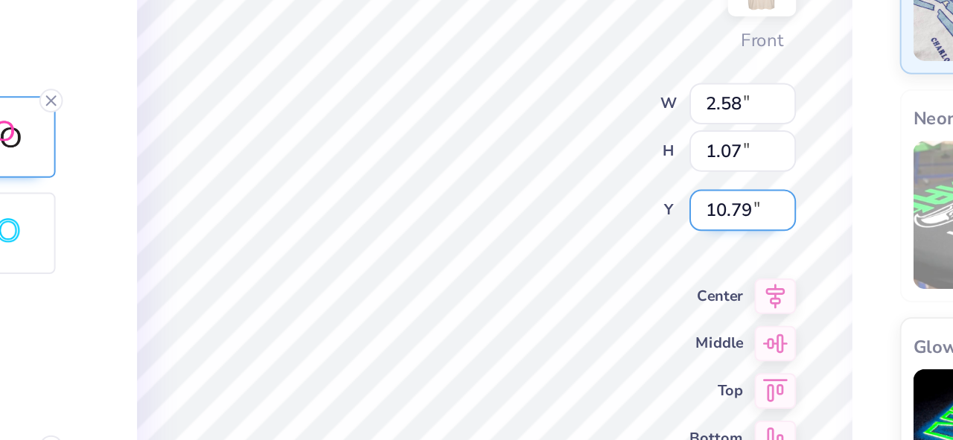
click at [638, 220] on input "10.79" at bounding box center [619, 216] width 54 height 21
click at [638, 220] on input "10.78" at bounding box center [619, 216] width 54 height 21
click at [638, 220] on input "10.77" at bounding box center [619, 216] width 54 height 21
click at [638, 220] on input "10.76" at bounding box center [619, 216] width 54 height 21
type input "10.75"
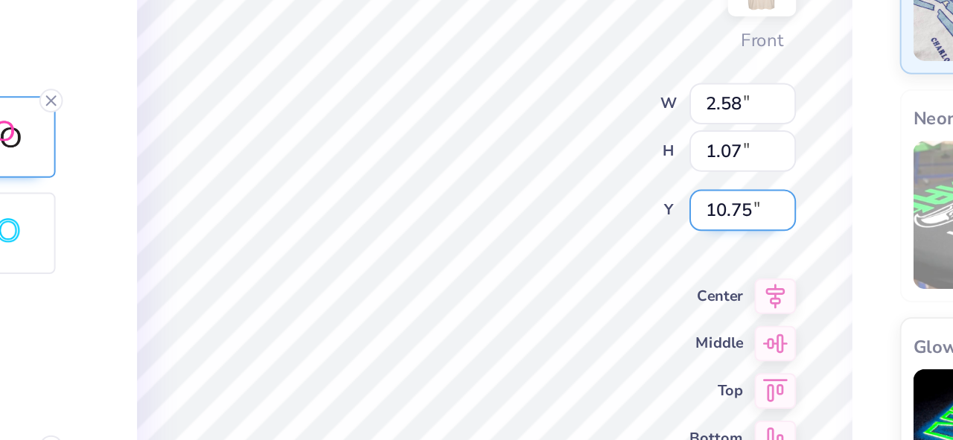
click at [638, 220] on input "10.75" at bounding box center [619, 216] width 54 height 21
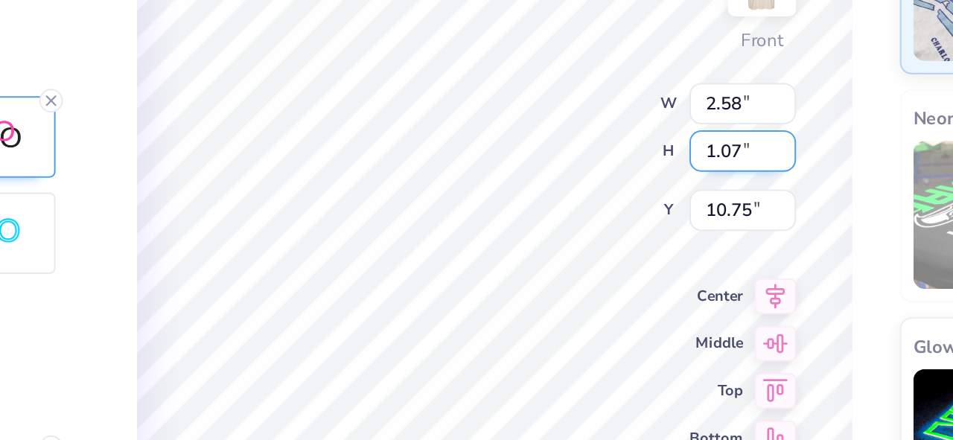
click at [618, 185] on input "1.07" at bounding box center [619, 186] width 54 height 21
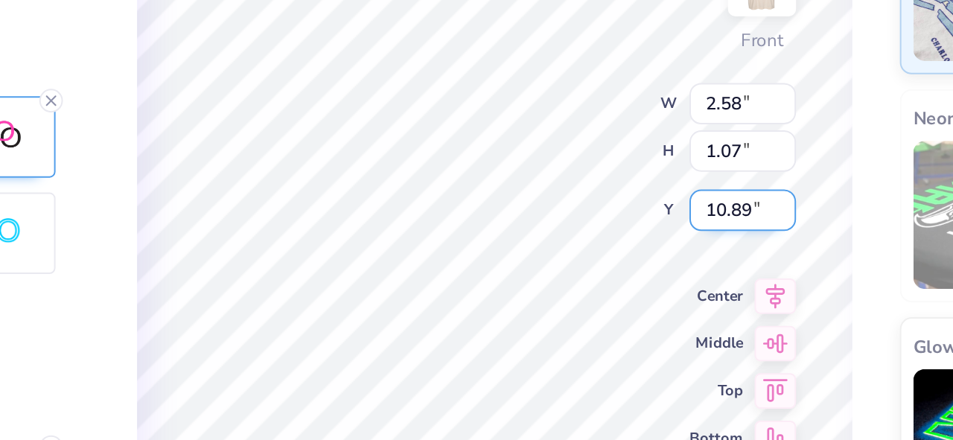
click at [623, 216] on input "10.89" at bounding box center [619, 216] width 54 height 21
drag, startPoint x: 614, startPoint y: 216, endPoint x: 624, endPoint y: 216, distance: 9.7
click at [624, 216] on input "10.89" at bounding box center [619, 216] width 54 height 21
type input "10.70"
click at [637, 214] on input "8.84" at bounding box center [619, 216] width 54 height 21
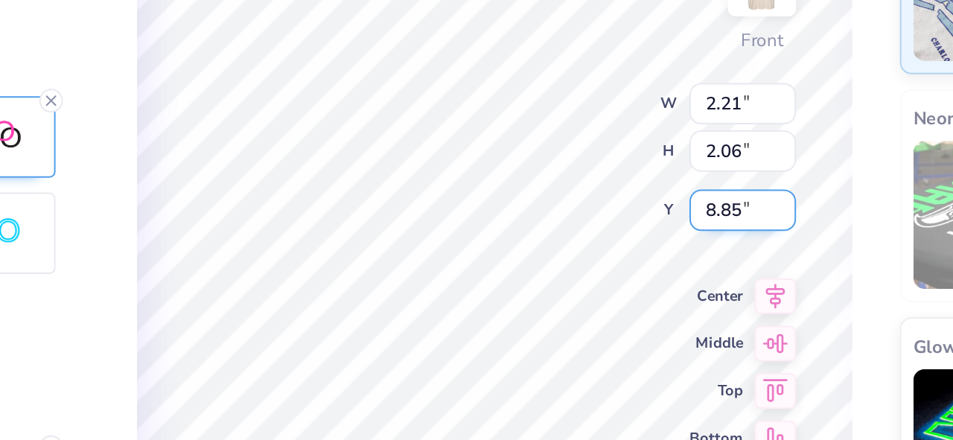
click at [637, 214] on input "8.85" at bounding box center [619, 216] width 54 height 21
type input "8.86"
click at [637, 213] on input "8.86" at bounding box center [619, 216] width 54 height 21
click at [637, 212] on input "8.84" at bounding box center [619, 216] width 54 height 21
click at [637, 212] on input "8.85" at bounding box center [619, 216] width 54 height 21
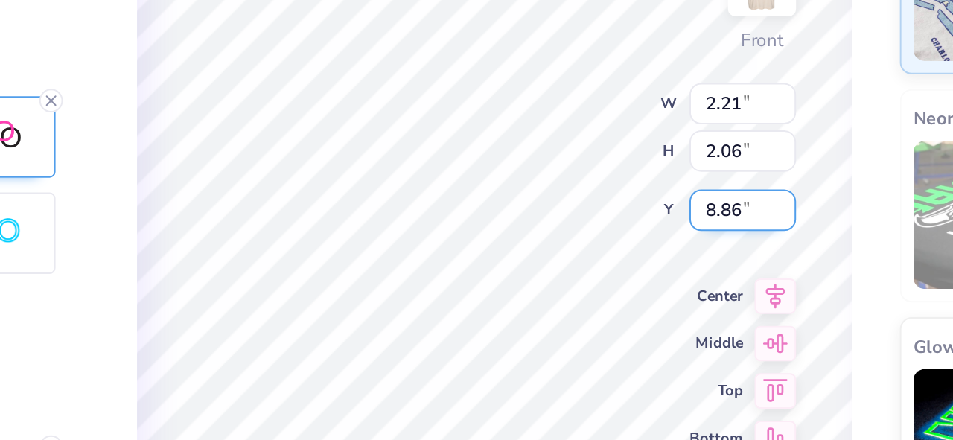
type input "8.86"
click at [637, 212] on input "8.86" at bounding box center [619, 216] width 54 height 21
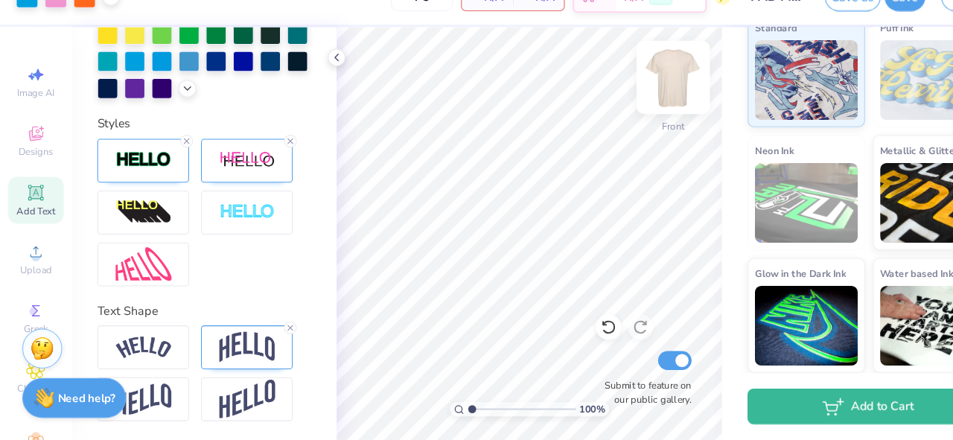
click at [628, 100] on img at bounding box center [629, 101] width 60 height 60
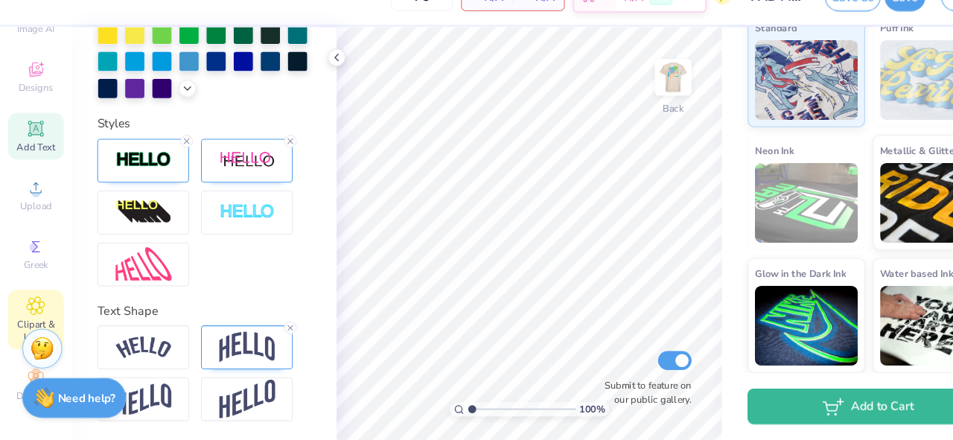
click at [34, 305] on div "Clipart & logos" at bounding box center [33, 327] width 52 height 56
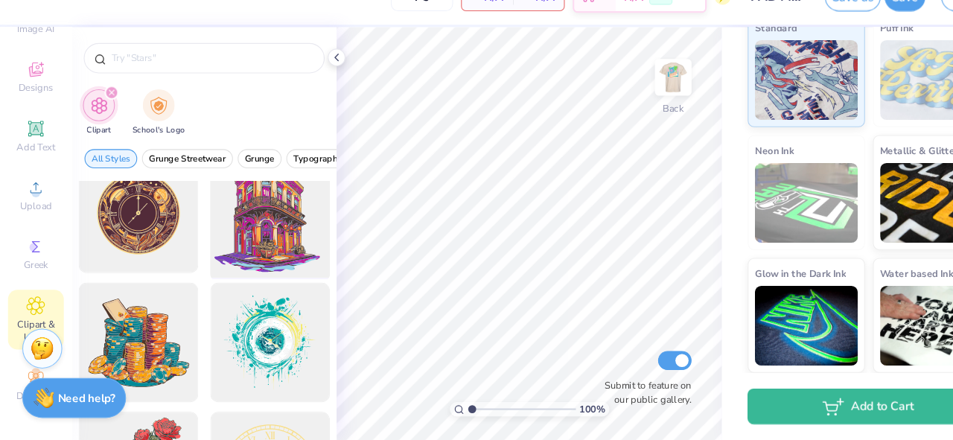
scroll to position [0, 0]
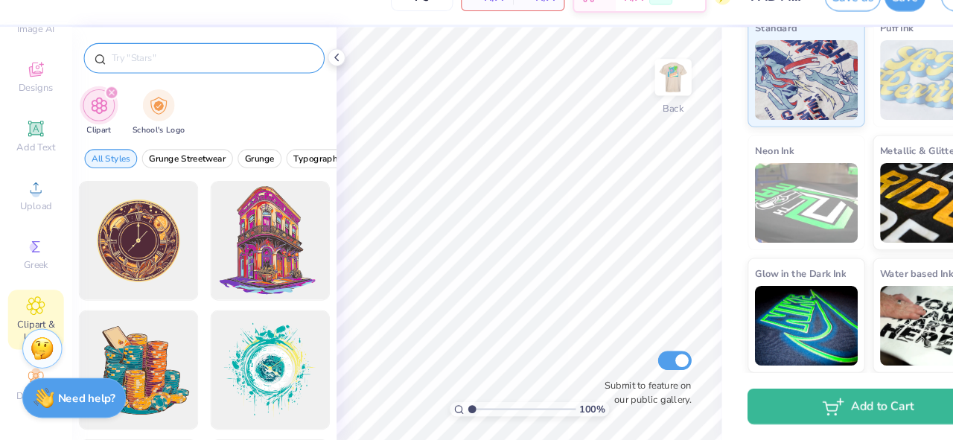
click at [233, 86] on input "text" at bounding box center [198, 83] width 191 height 15
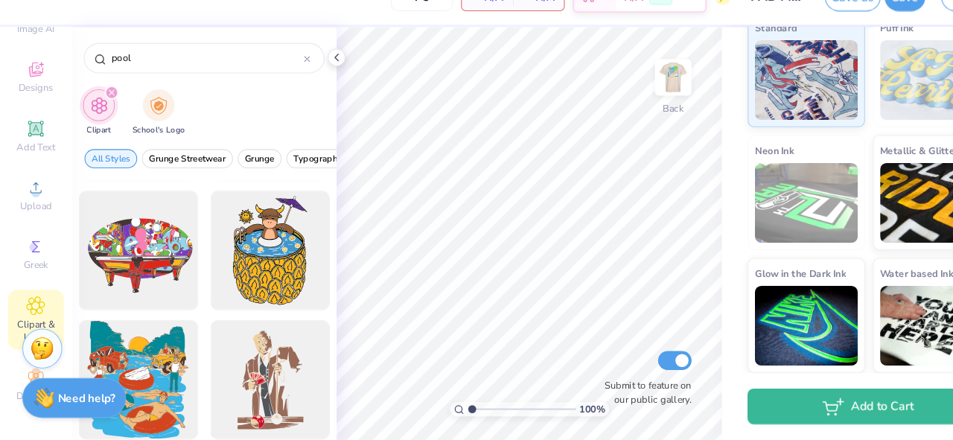
scroll to position [251, 0]
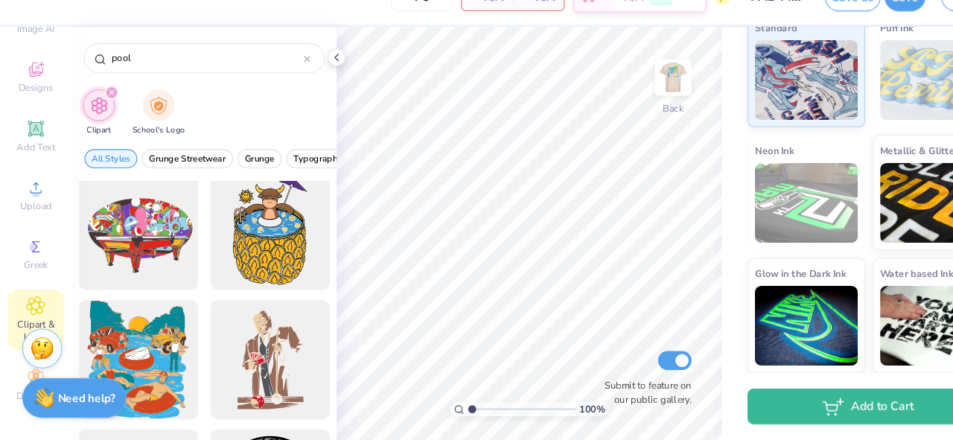
click at [104, 115] on icon "filter for Clipart" at bounding box center [104, 115] width 4 height 4
click at [104, 113] on icon "filter for Clipart" at bounding box center [104, 115] width 6 height 6
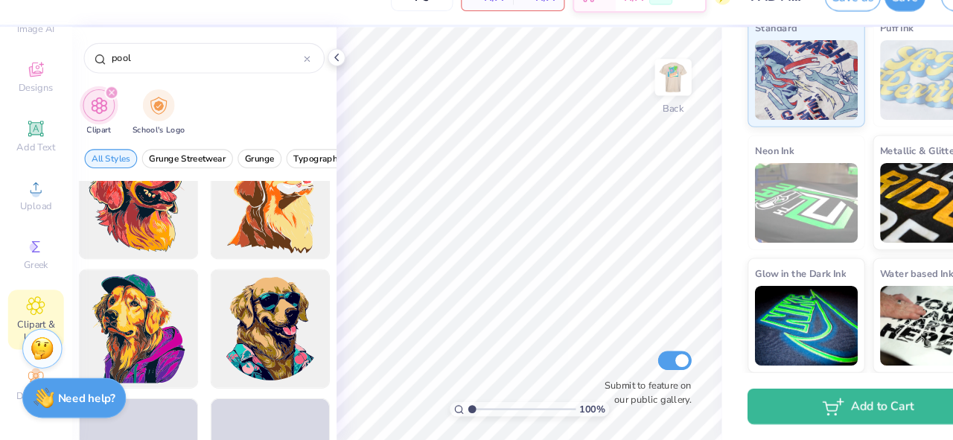
scroll to position [6489, 0]
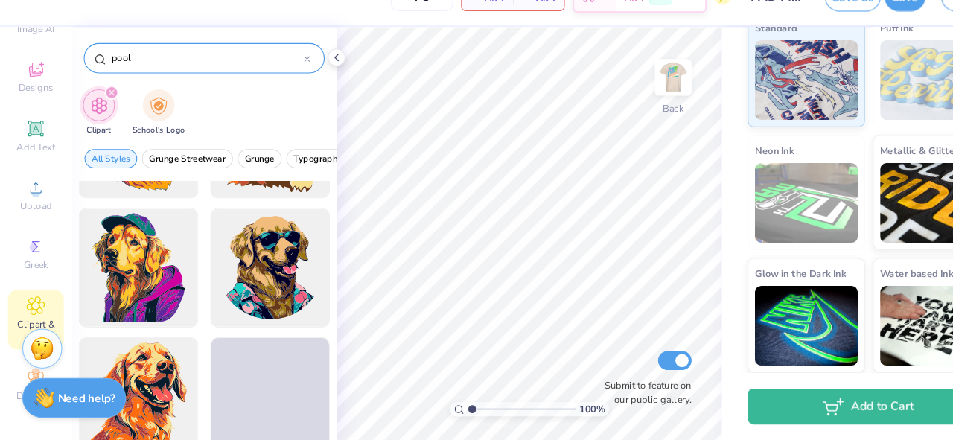
click at [112, 87] on input "pool" at bounding box center [193, 83] width 181 height 15
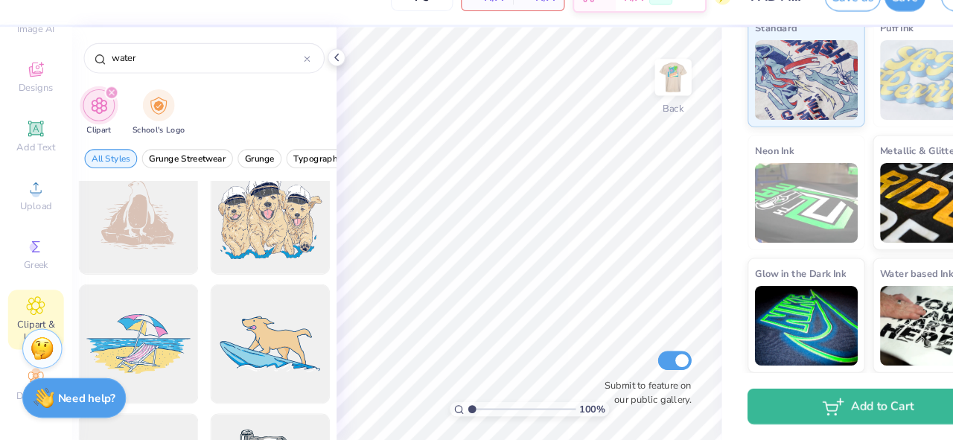
scroll to position [7825, 0]
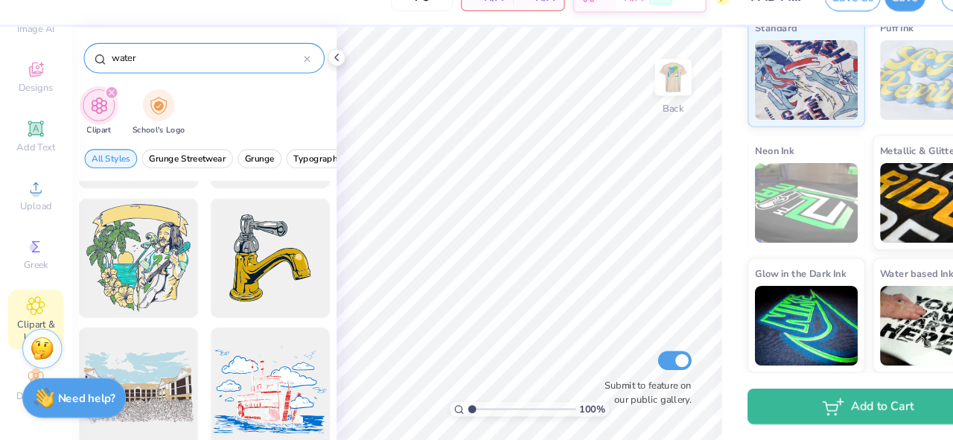
click at [121, 81] on input "water" at bounding box center [193, 83] width 181 height 15
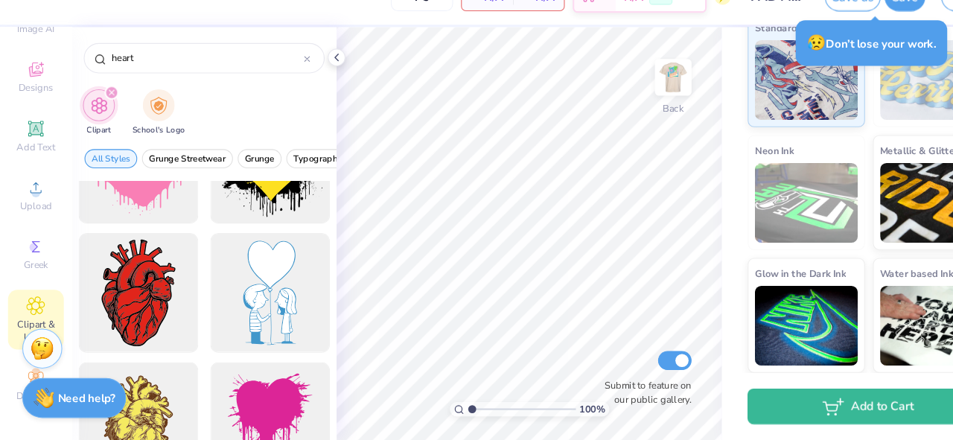
scroll to position [12315, 0]
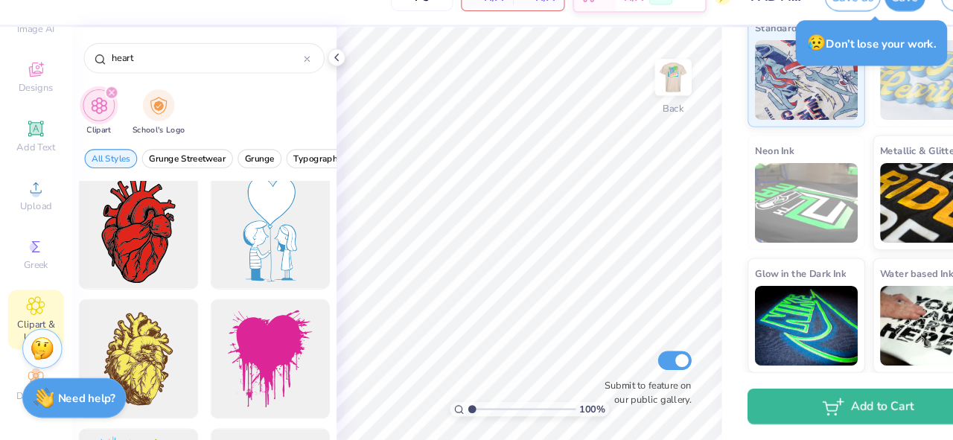
type input "heart"
